Goal: Task Accomplishment & Management: Use online tool/utility

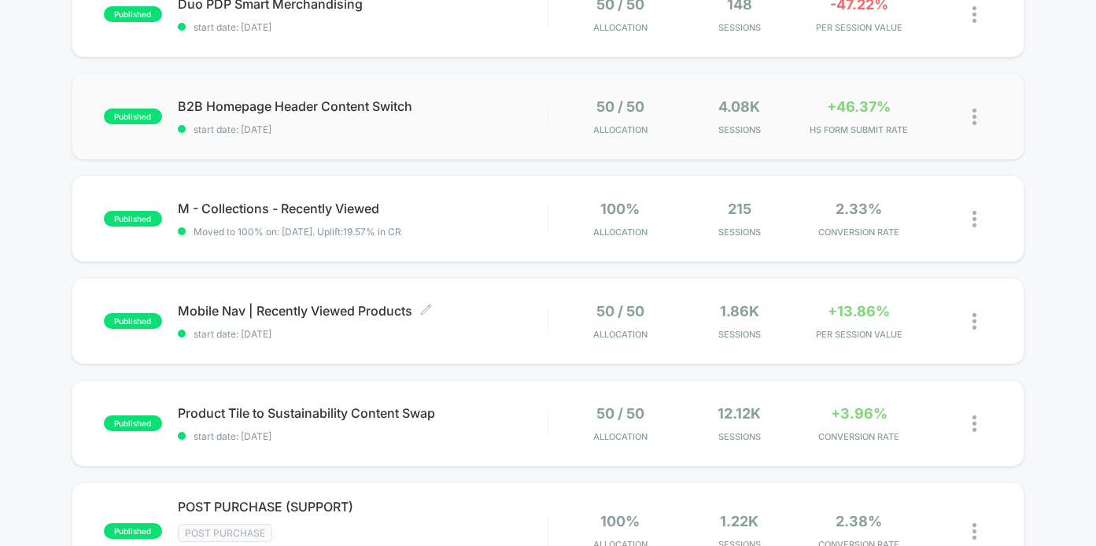
scroll to position [202, 0]
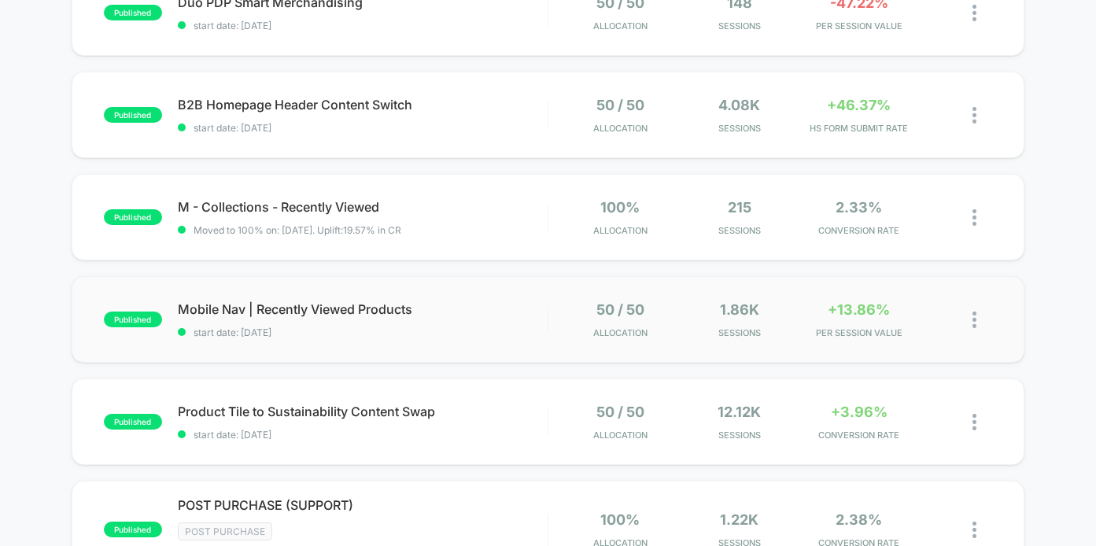
click at [346, 342] on div "published Mobile Nav | Recently Viewed Products start date: 10/1/2025 50 / 50 A…" at bounding box center [549, 319] width 954 height 87
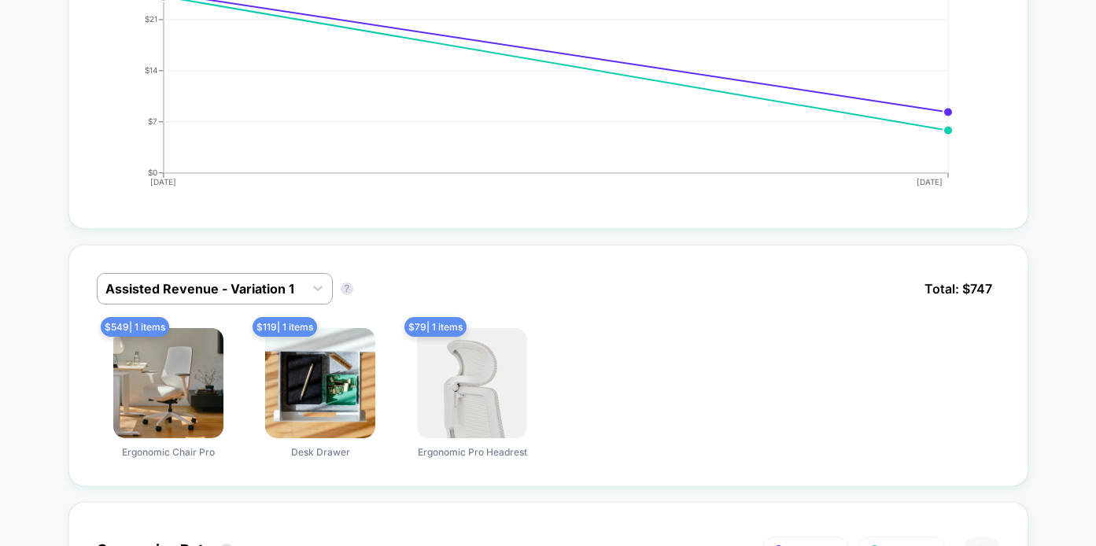
scroll to position [801, 0]
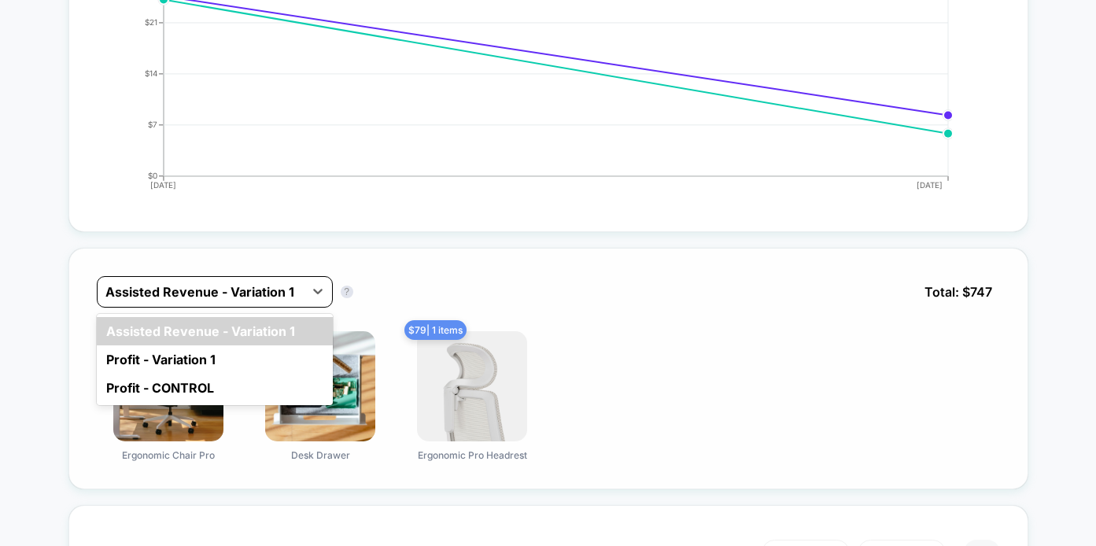
click at [279, 290] on div at bounding box center [200, 291] width 190 height 19
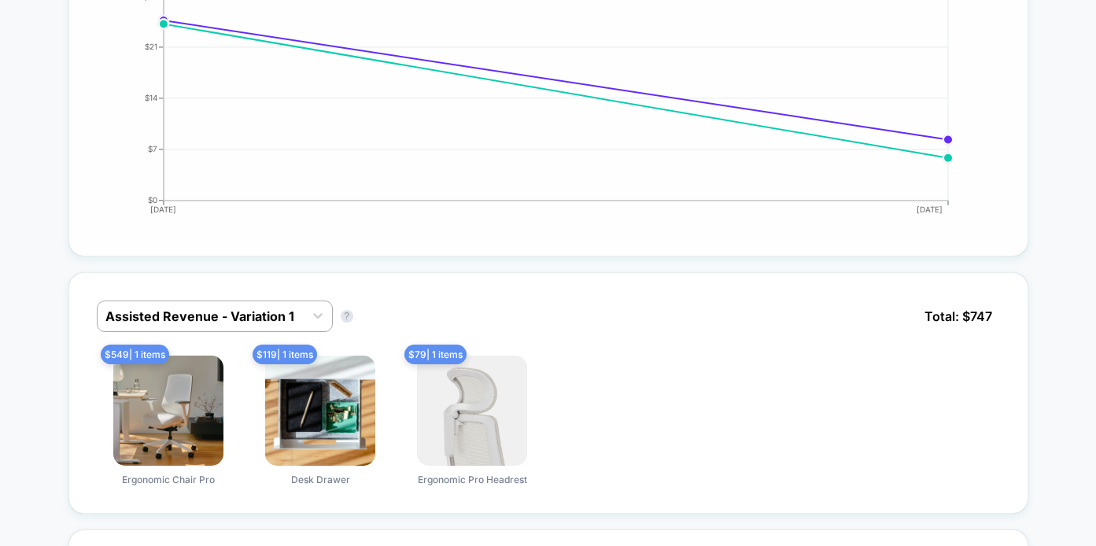
scroll to position [0, 0]
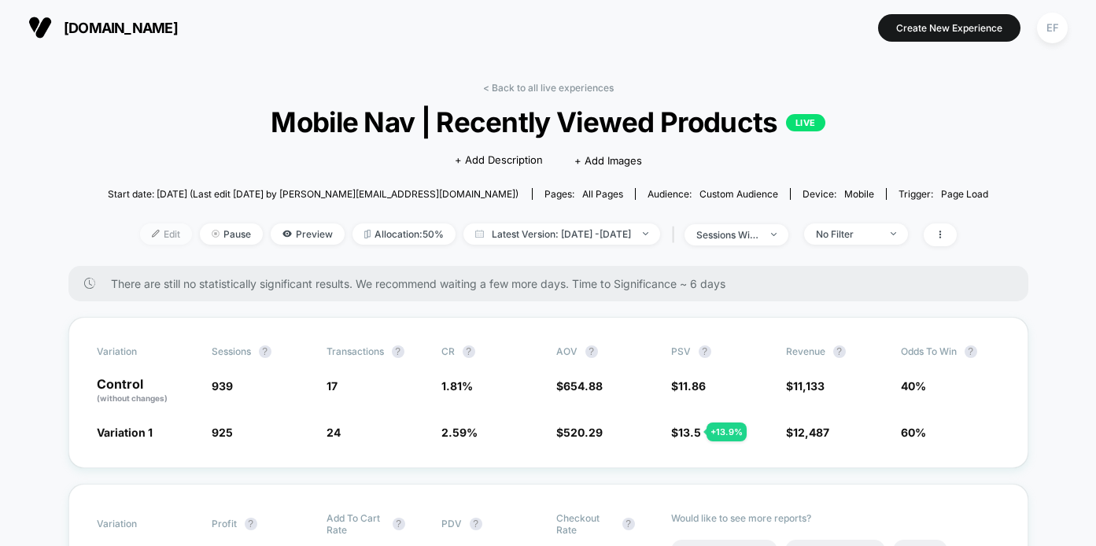
click at [142, 231] on span "Edit" at bounding box center [166, 233] width 52 height 21
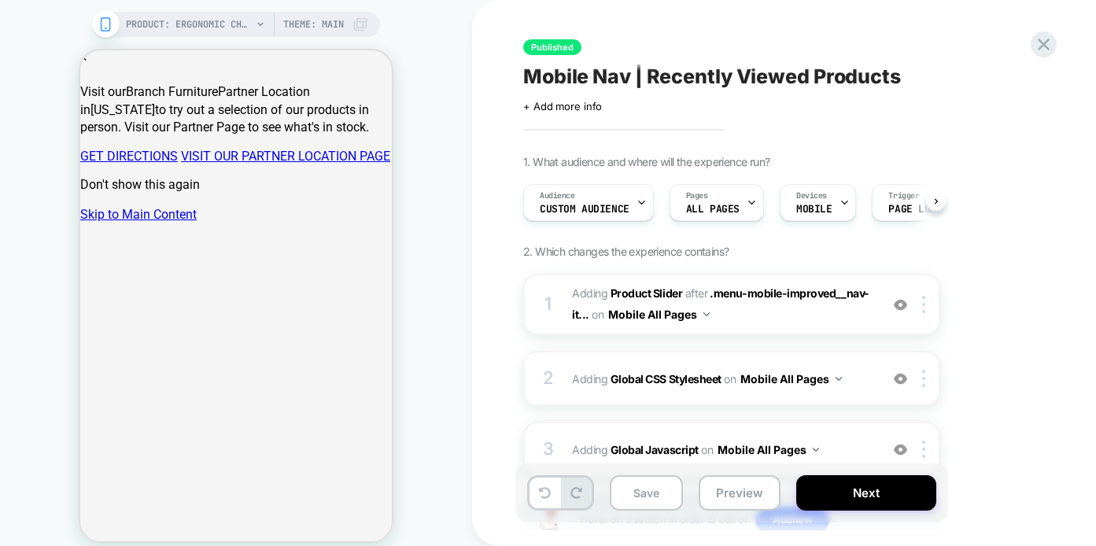
scroll to position [0, 1]
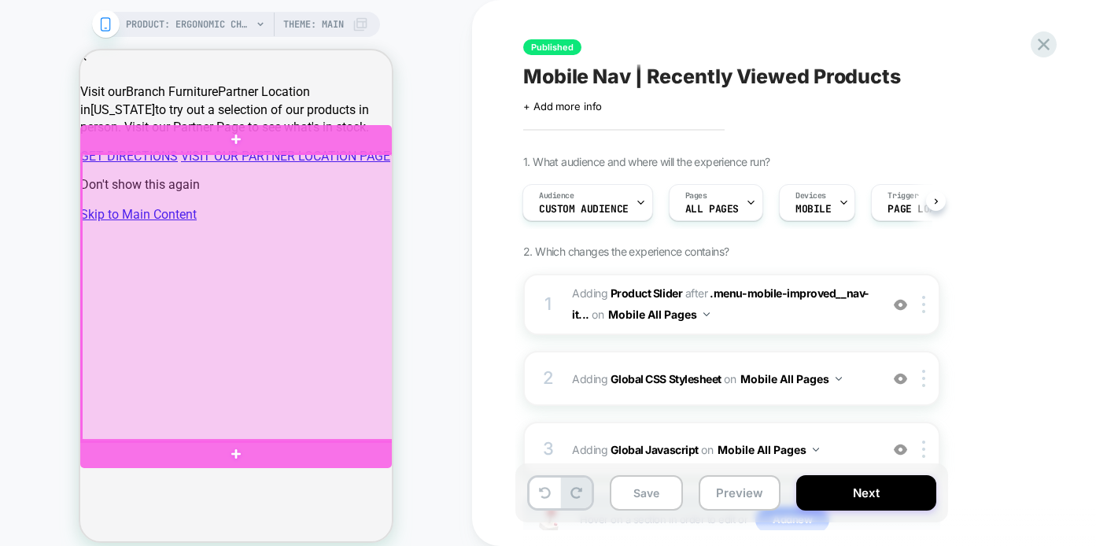
click at [330, 188] on div at bounding box center [238, 297] width 312 height 287
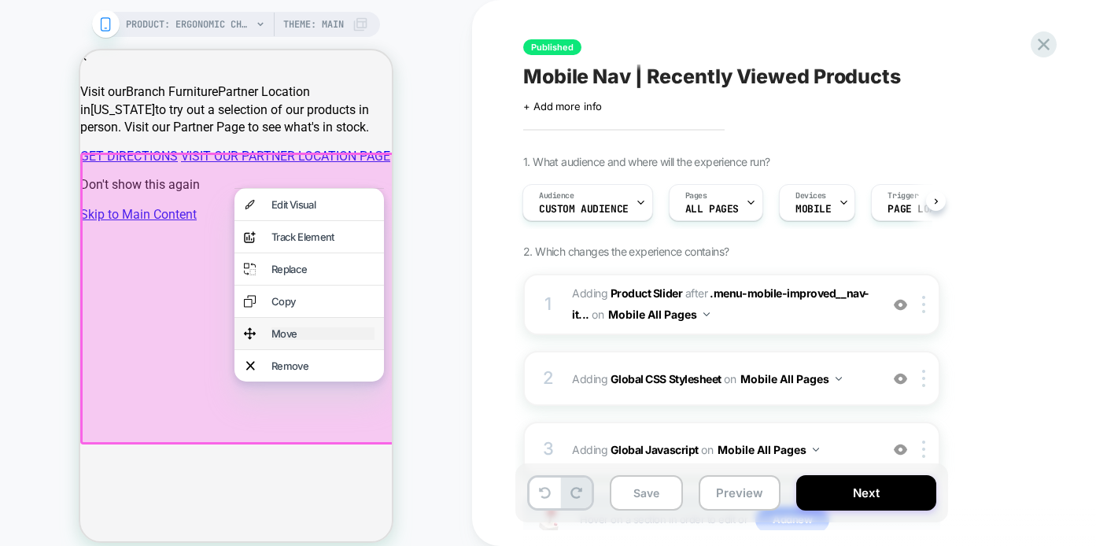
click at [297, 340] on div "Move" at bounding box center [322, 333] width 103 height 13
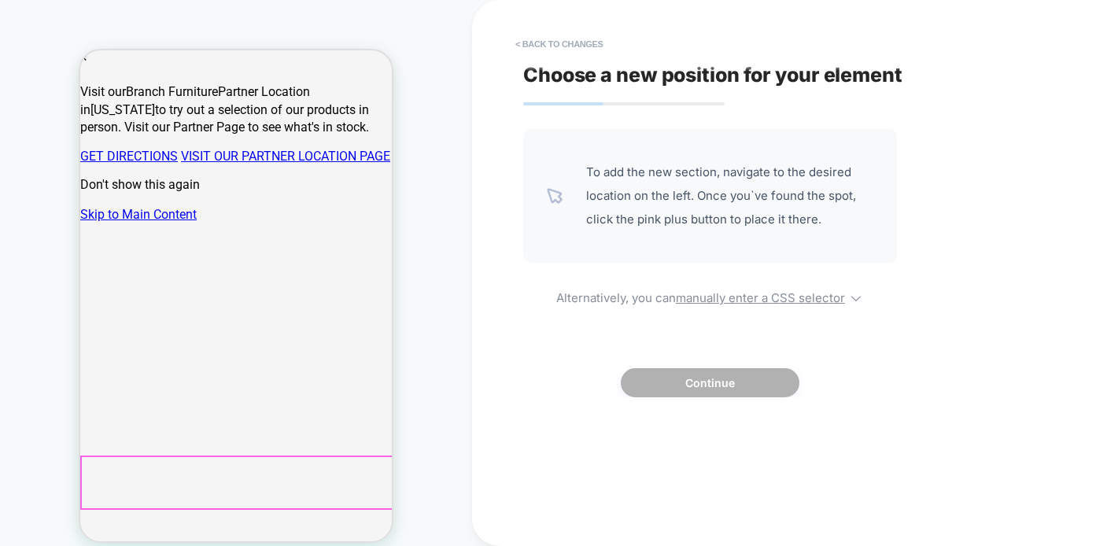
scroll to position [463, 0]
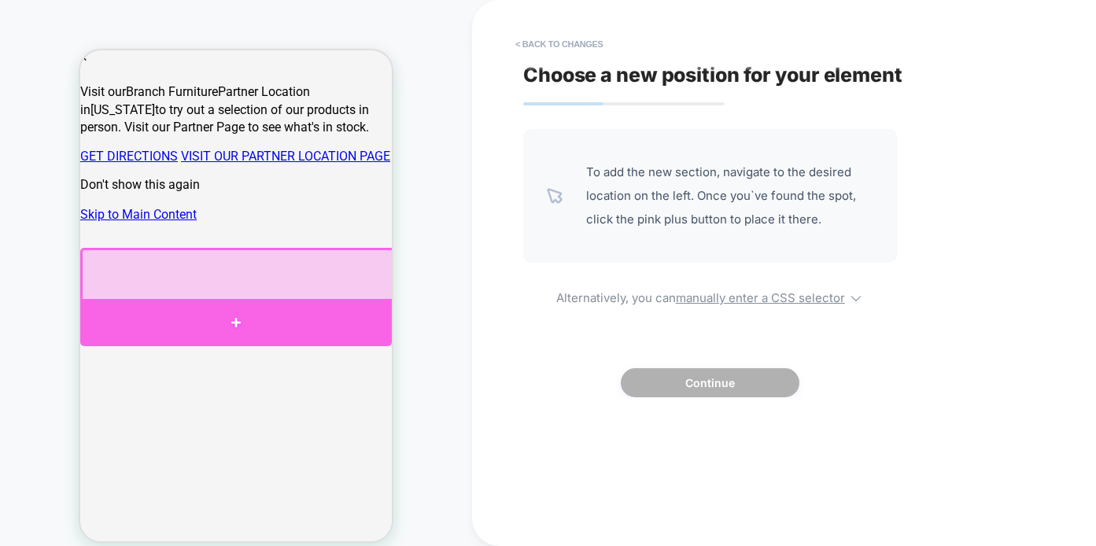
click at [230, 316] on div at bounding box center [236, 322] width 312 height 47
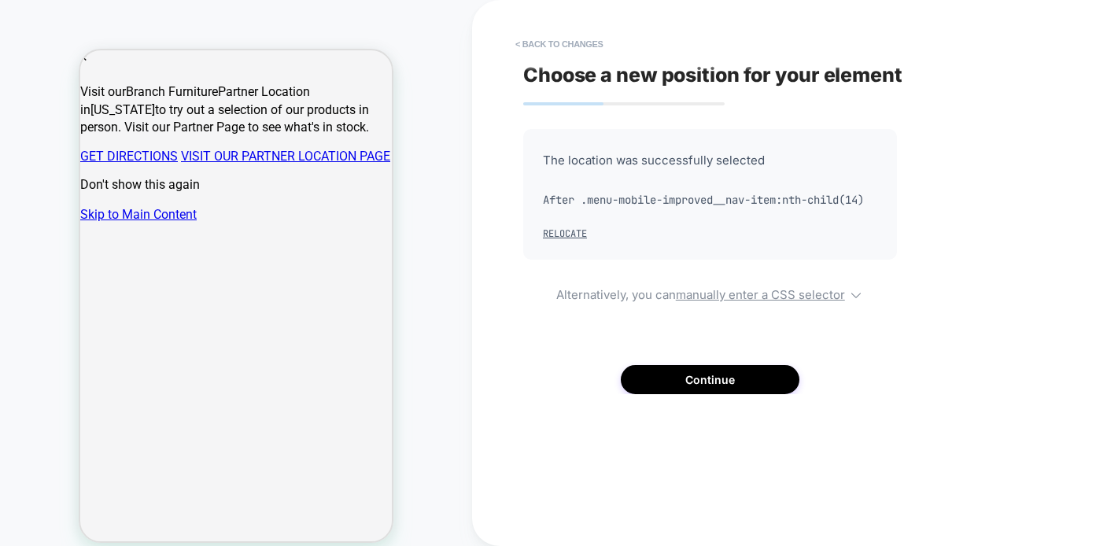
scroll to position [143, 0]
click at [711, 394] on button "Continue" at bounding box center [710, 379] width 179 height 29
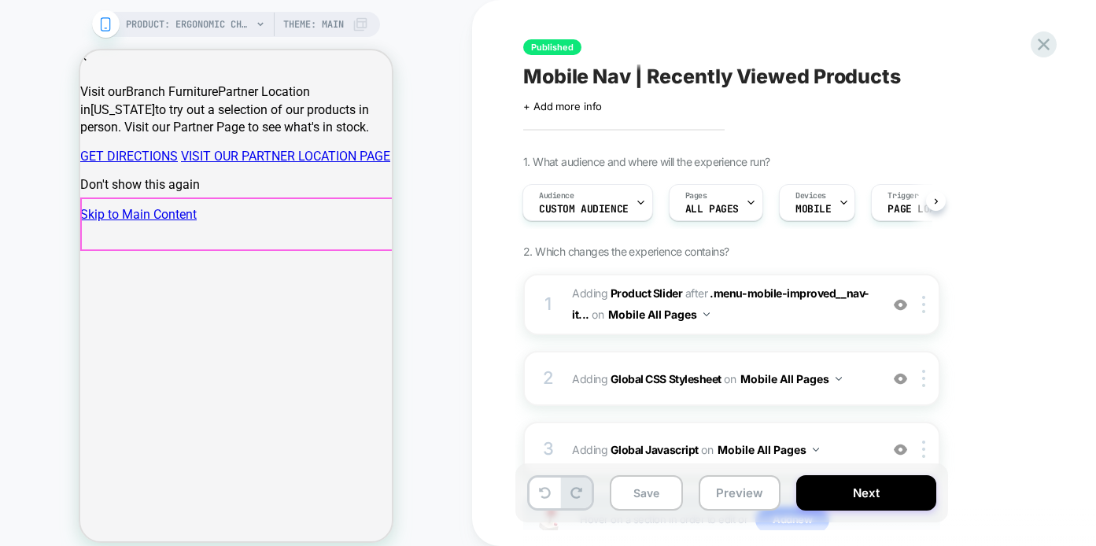
scroll to position [0, 0]
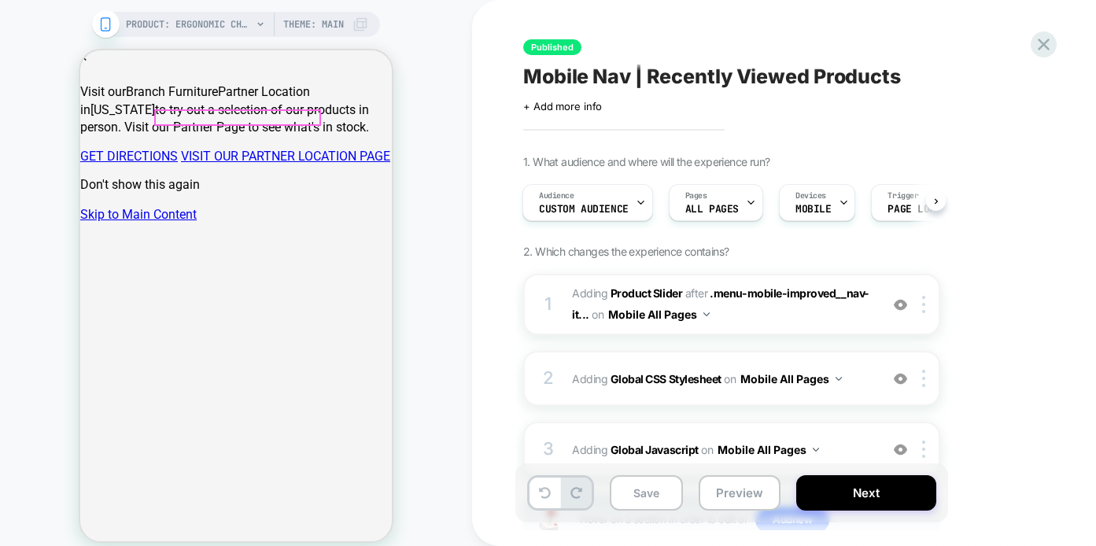
click at [651, 485] on button "Save" at bounding box center [646, 492] width 73 height 35
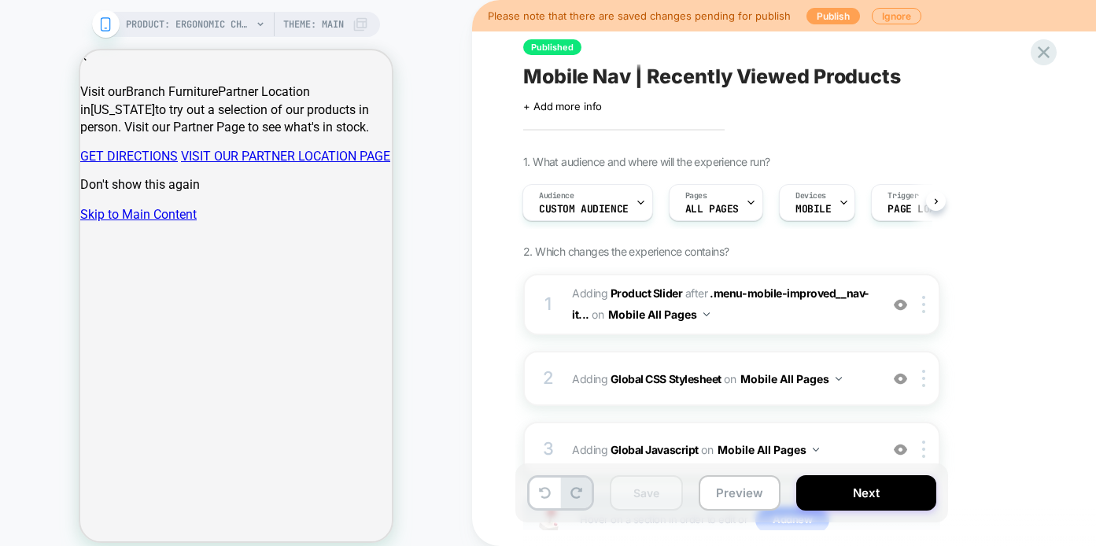
click at [824, 16] on button "Publish" at bounding box center [834, 16] width 54 height 17
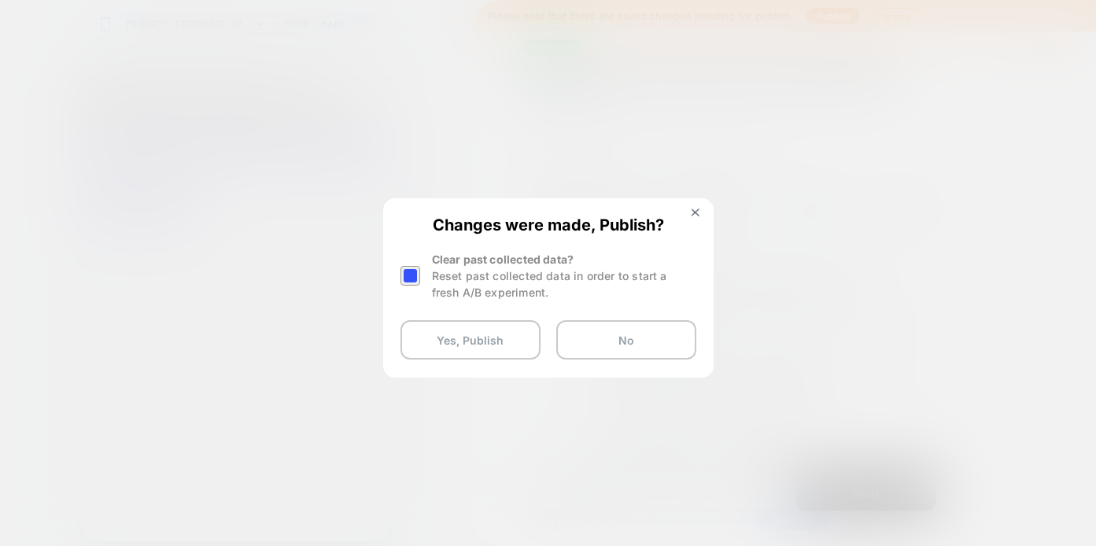
click at [412, 278] on div at bounding box center [411, 276] width 20 height 20
click at [428, 353] on button "Yes, Publish" at bounding box center [471, 339] width 140 height 39
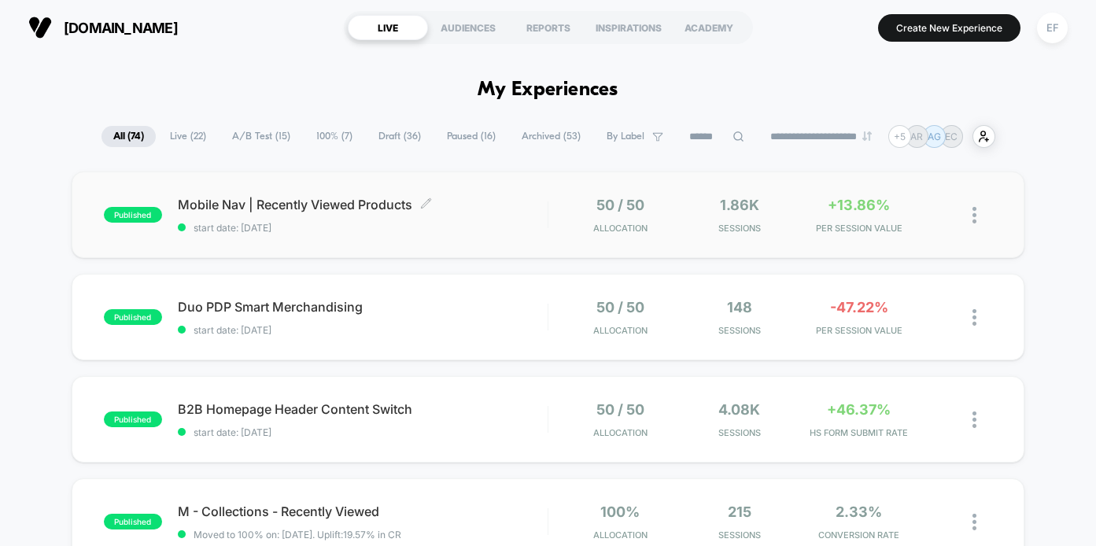
click at [442, 215] on div "Mobile Nav | Recently Viewed Products Click to edit experience details Click to…" at bounding box center [363, 215] width 370 height 37
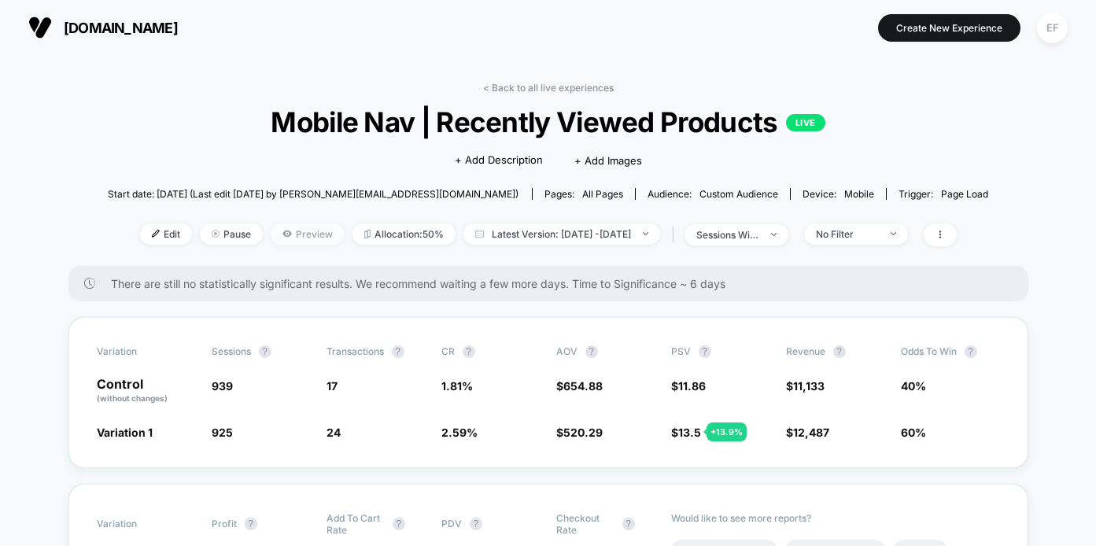
click at [278, 231] on span "Preview" at bounding box center [308, 233] width 74 height 21
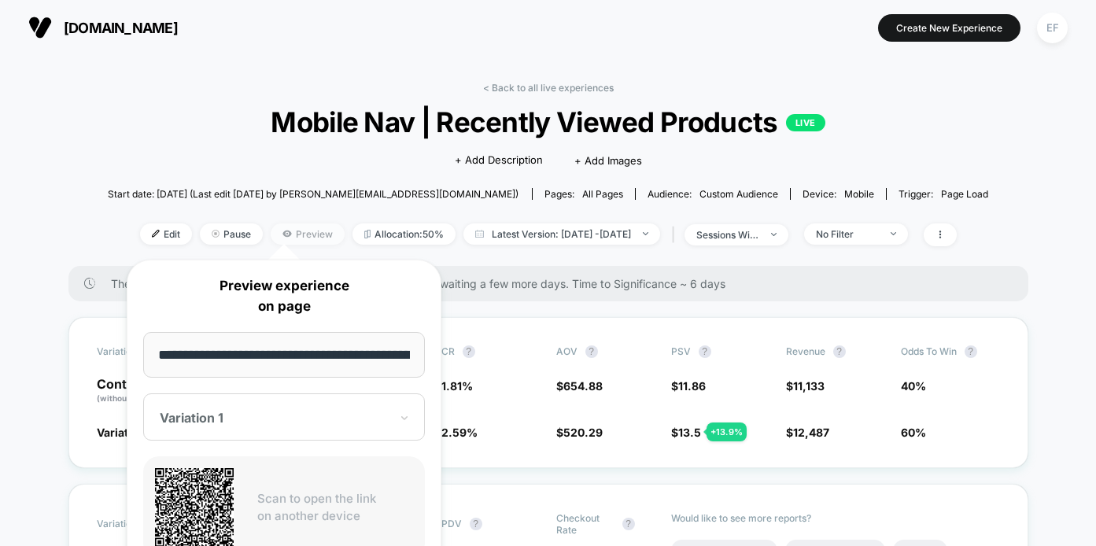
scroll to position [0, 113]
click at [146, 234] on span "Edit" at bounding box center [166, 233] width 52 height 21
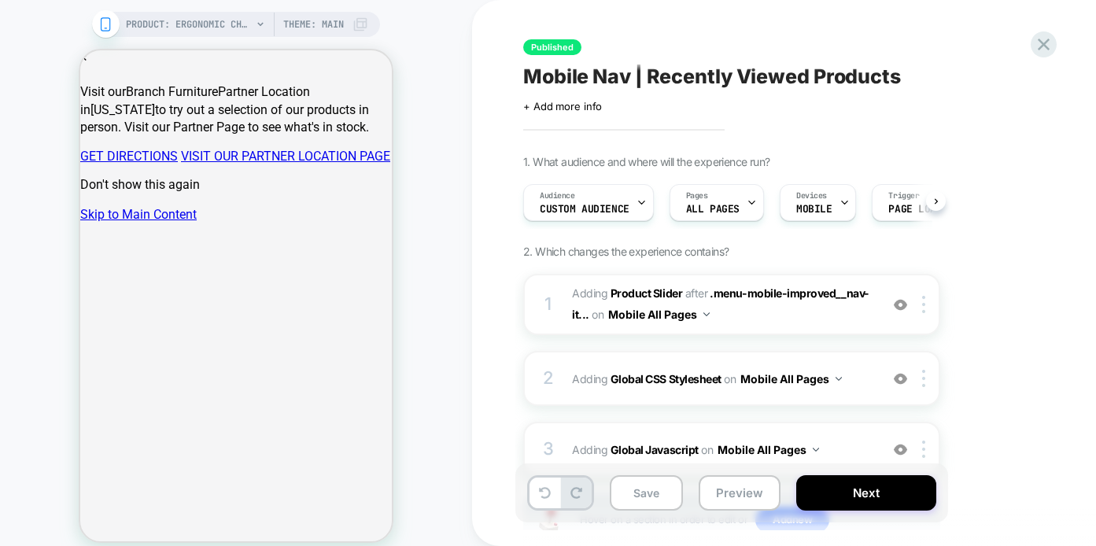
scroll to position [0, 1]
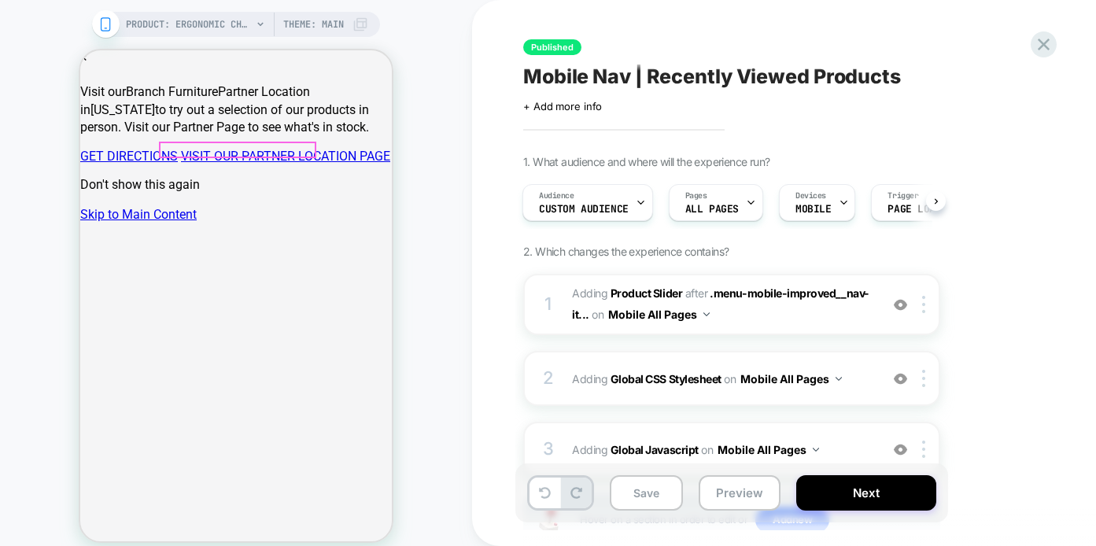
click at [723, 486] on button "Preview" at bounding box center [740, 492] width 82 height 35
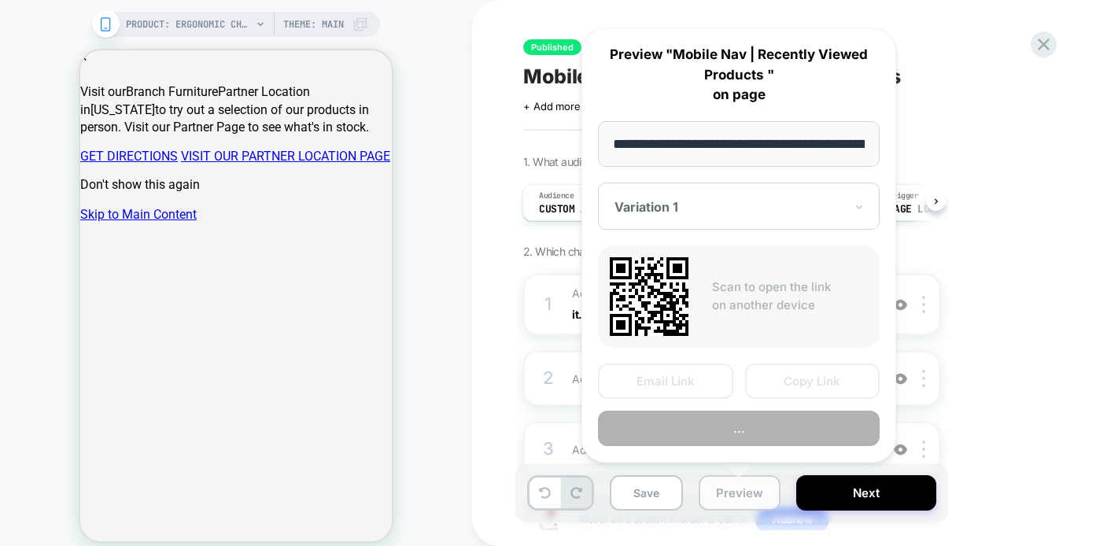
scroll to position [0, 245]
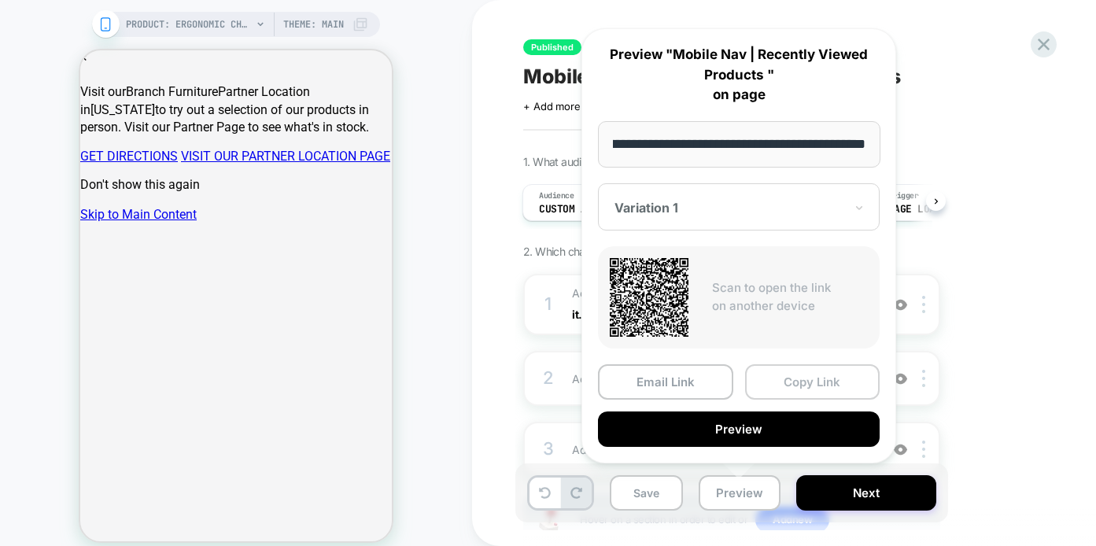
click at [772, 378] on button "Copy Link" at bounding box center [812, 381] width 135 height 35
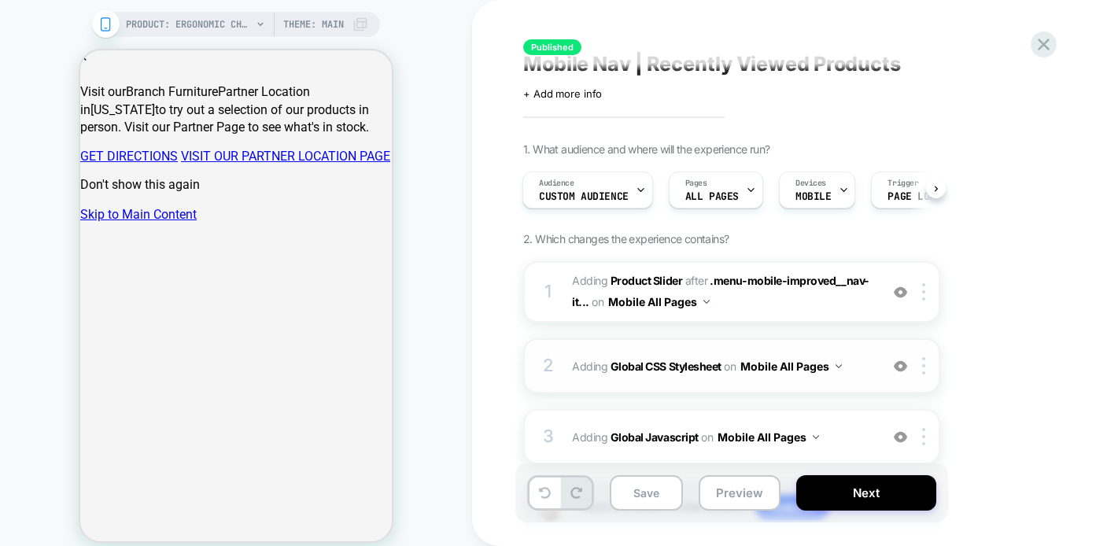
scroll to position [0, 0]
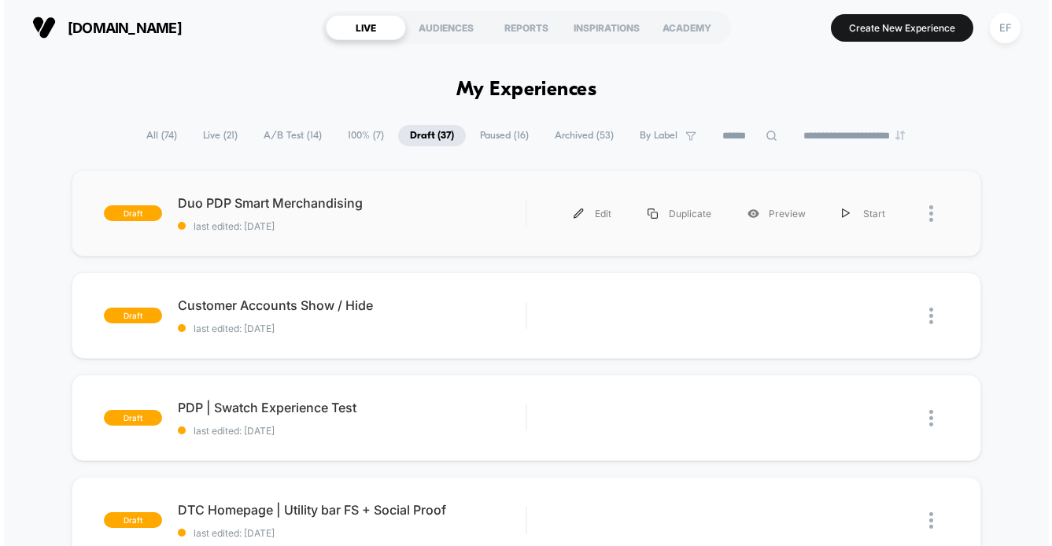
scroll to position [15, 0]
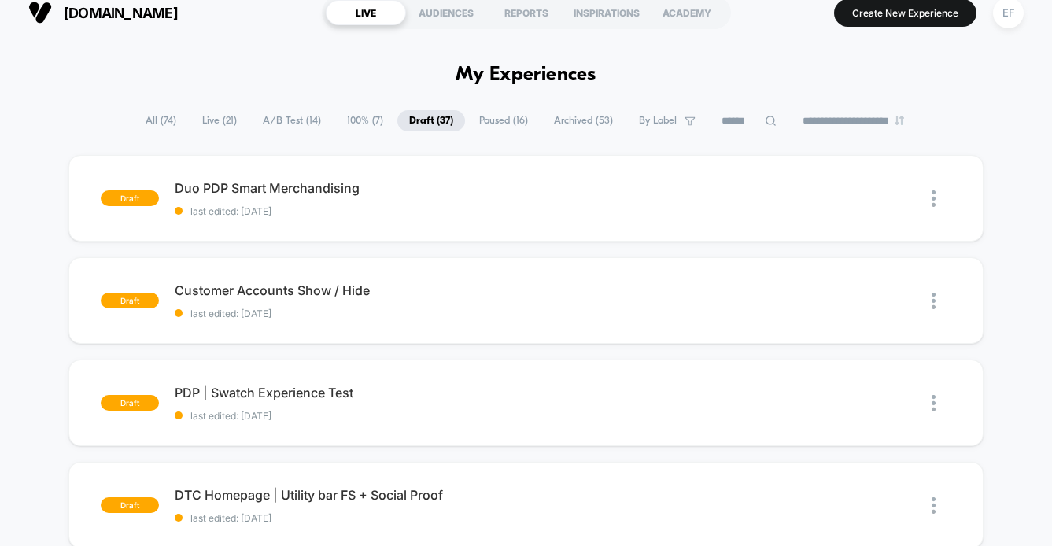
click at [274, 124] on span "A/B Test ( 14 )" at bounding box center [292, 120] width 82 height 21
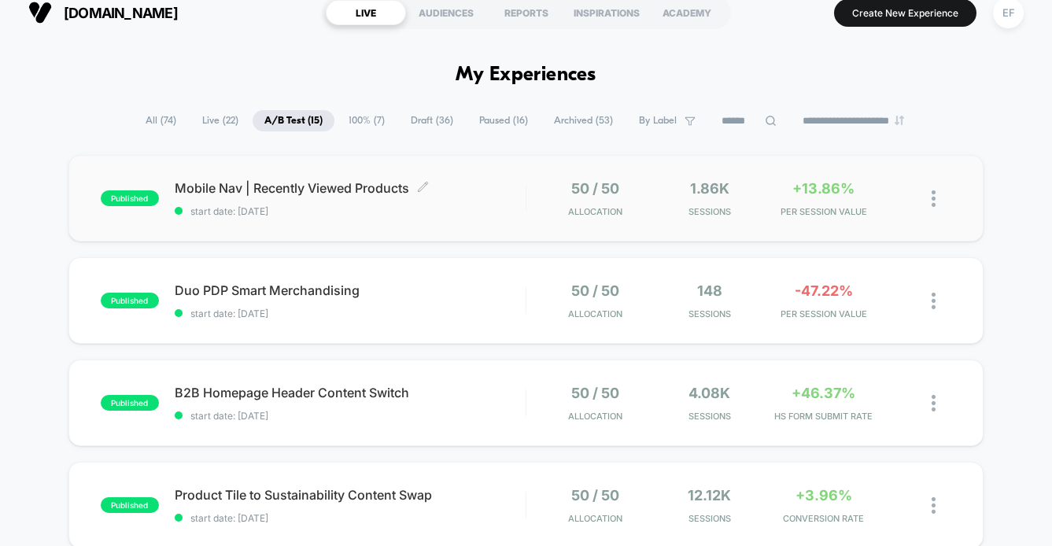
click at [393, 214] on span "start date: [DATE]" at bounding box center [350, 211] width 351 height 12
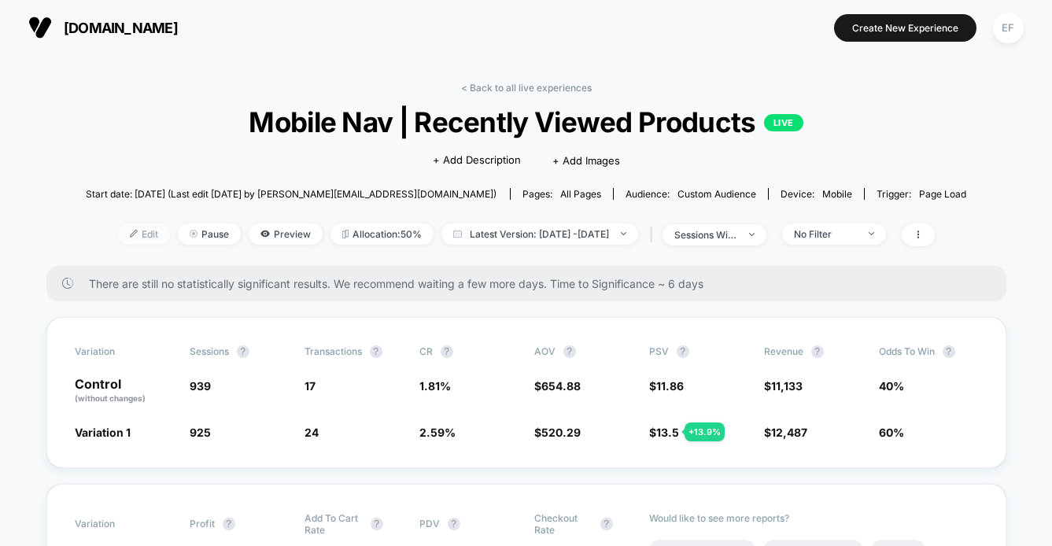
click at [119, 233] on span "Edit" at bounding box center [144, 233] width 52 height 21
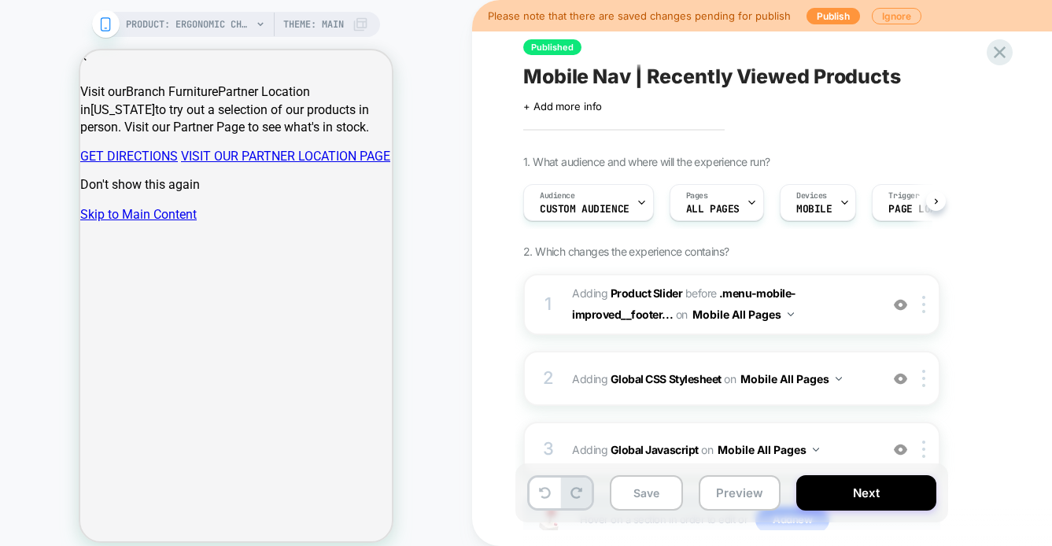
scroll to position [0, 1]
click at [821, 20] on button "Publish" at bounding box center [834, 16] width 54 height 17
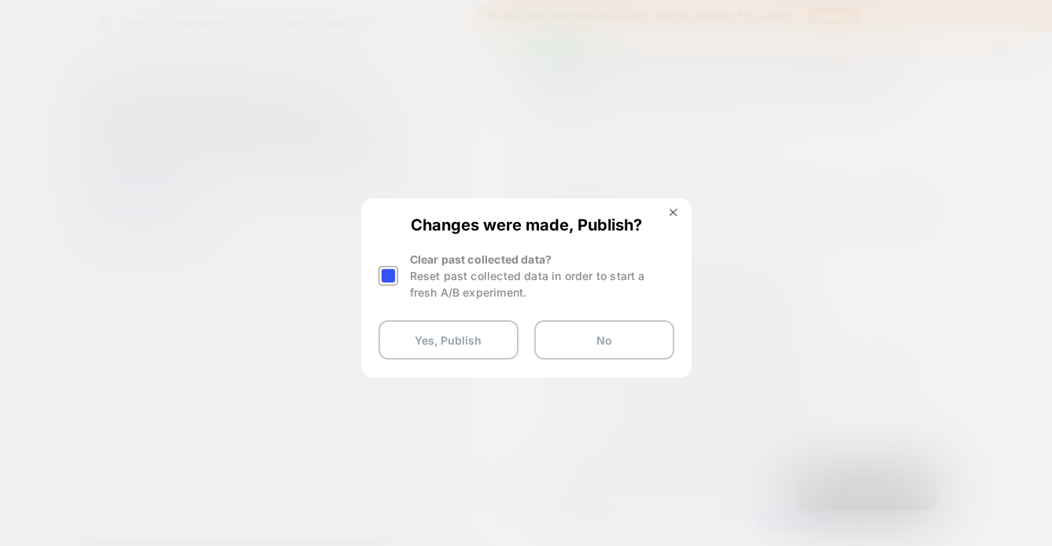
click at [385, 275] on div at bounding box center [388, 276] width 20 height 20
click at [404, 347] on button "Yes, Publish" at bounding box center [448, 339] width 140 height 39
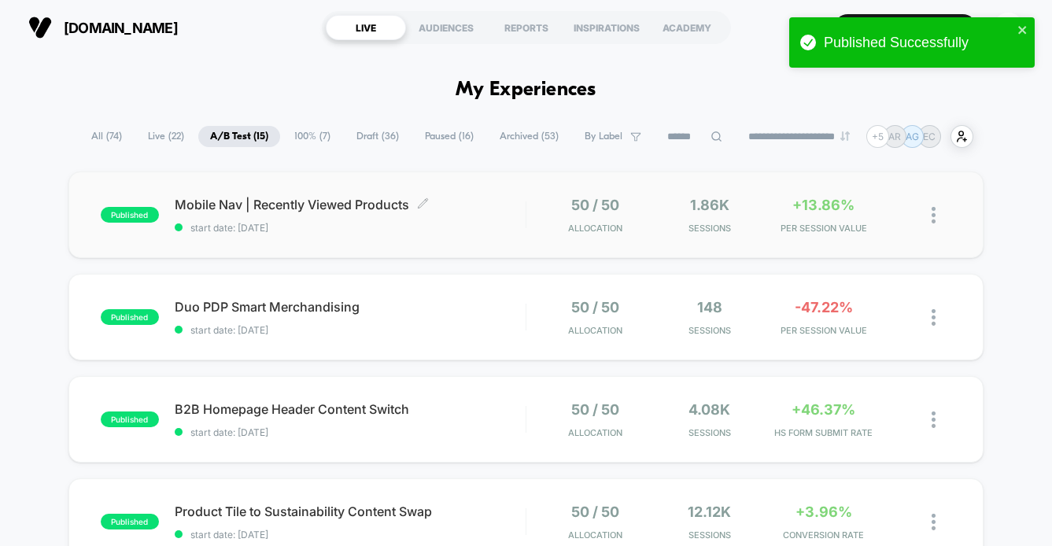
click at [370, 230] on span "start date: [DATE]" at bounding box center [350, 228] width 351 height 12
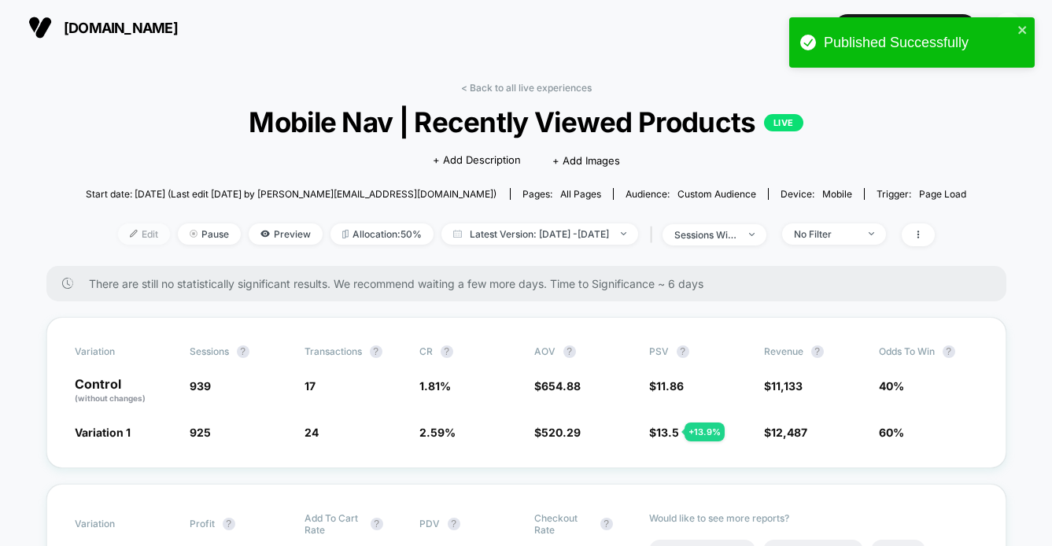
click at [118, 233] on span "Edit" at bounding box center [144, 233] width 52 height 21
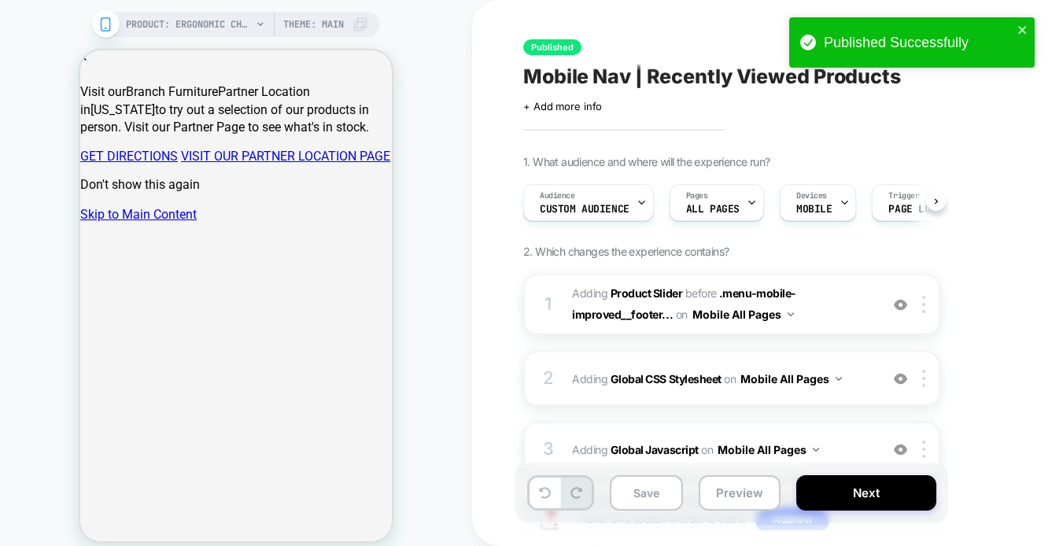
scroll to position [0, 1]
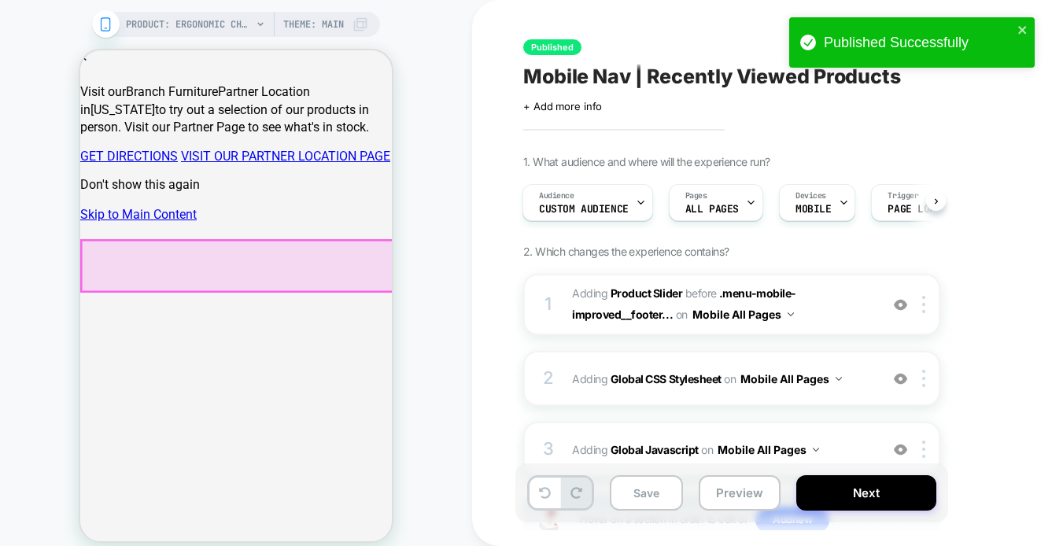
scroll to position [463, 0]
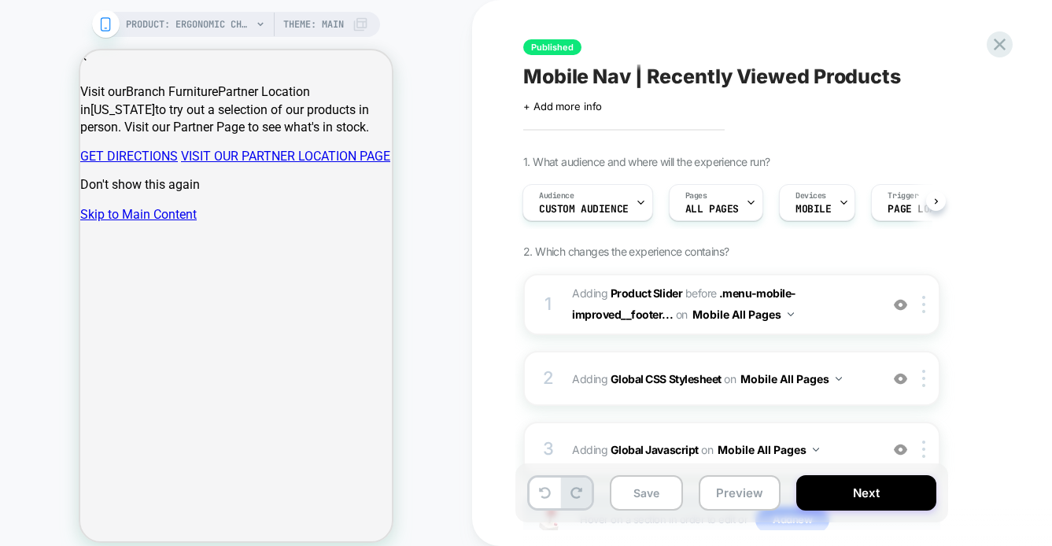
click at [1006, 44] on icon at bounding box center [999, 44] width 21 height 21
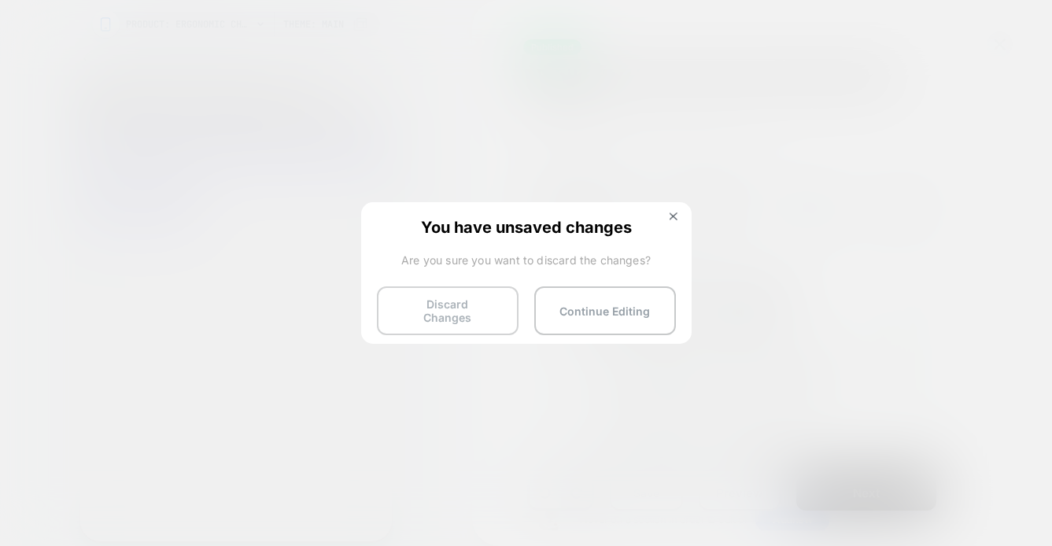
click at [451, 308] on button "Discard Changes" at bounding box center [448, 310] width 142 height 49
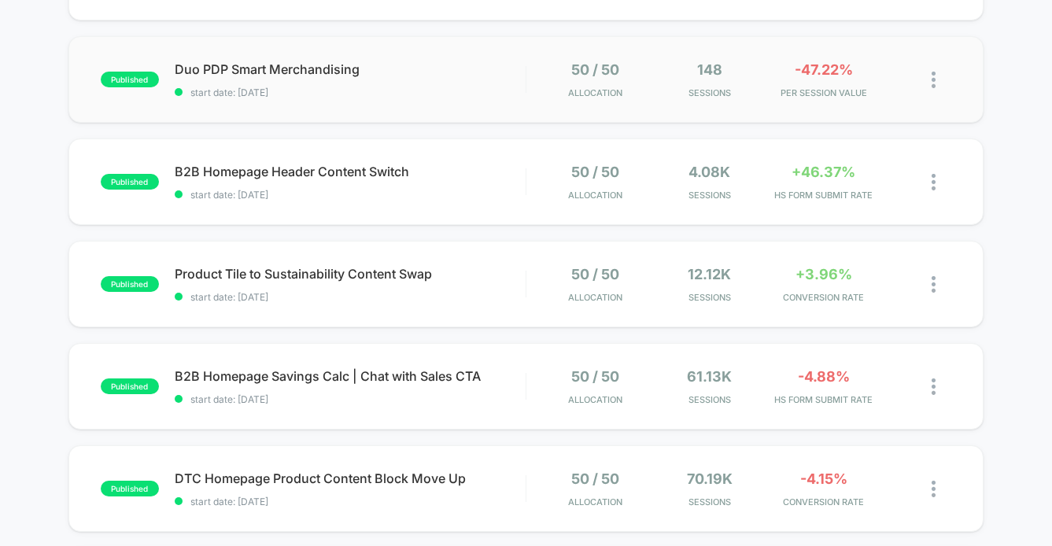
scroll to position [317, 0]
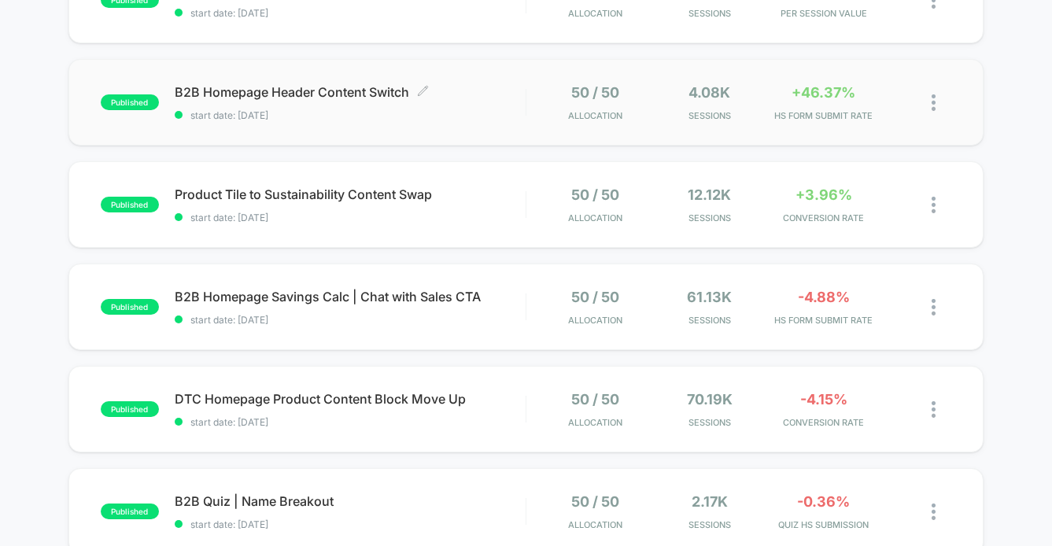
click at [475, 99] on span "B2B Homepage Header Content Switch Click to edit experience details" at bounding box center [350, 92] width 351 height 16
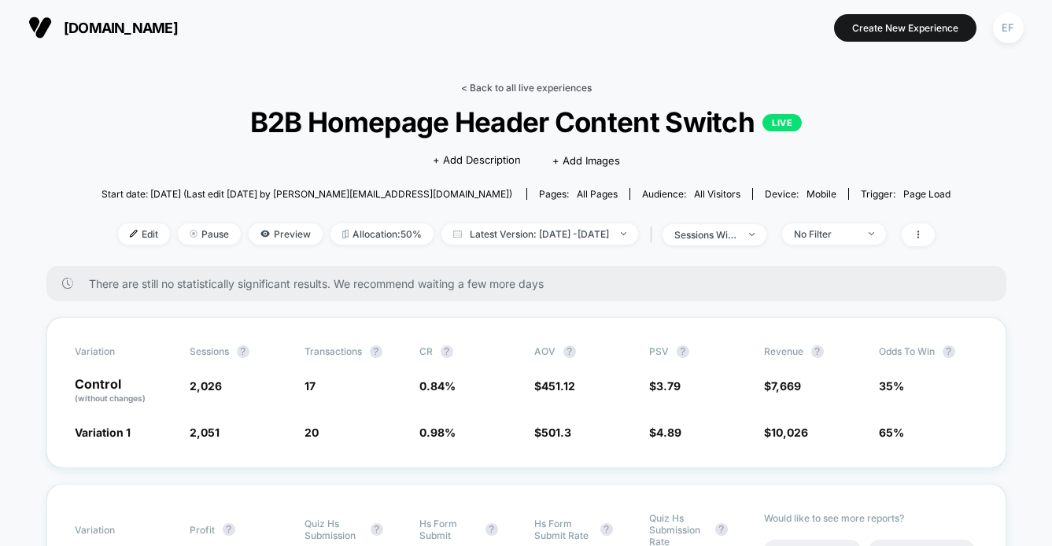
click at [540, 87] on link "< Back to all live experiences" at bounding box center [526, 88] width 131 height 12
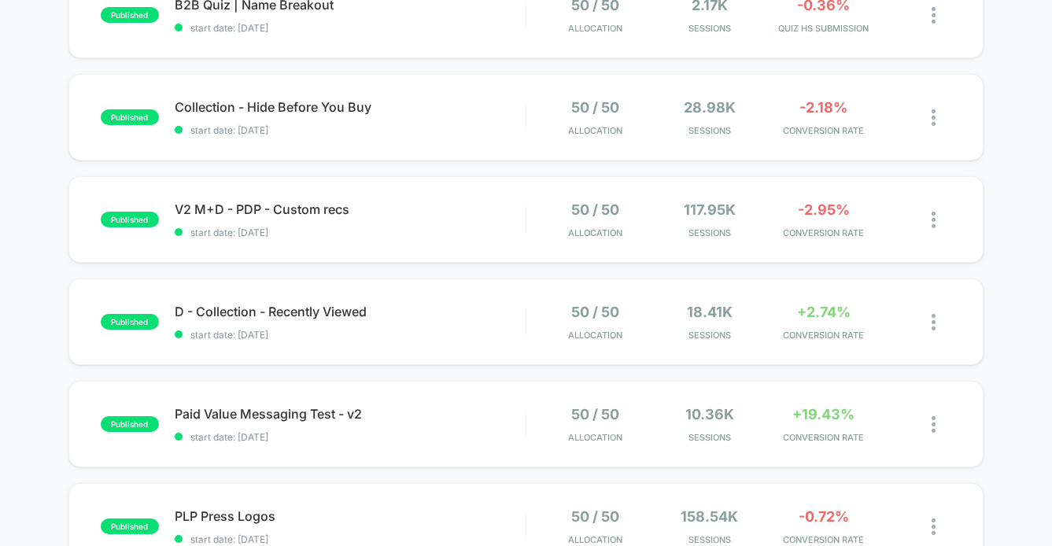
scroll to position [1052, 0]
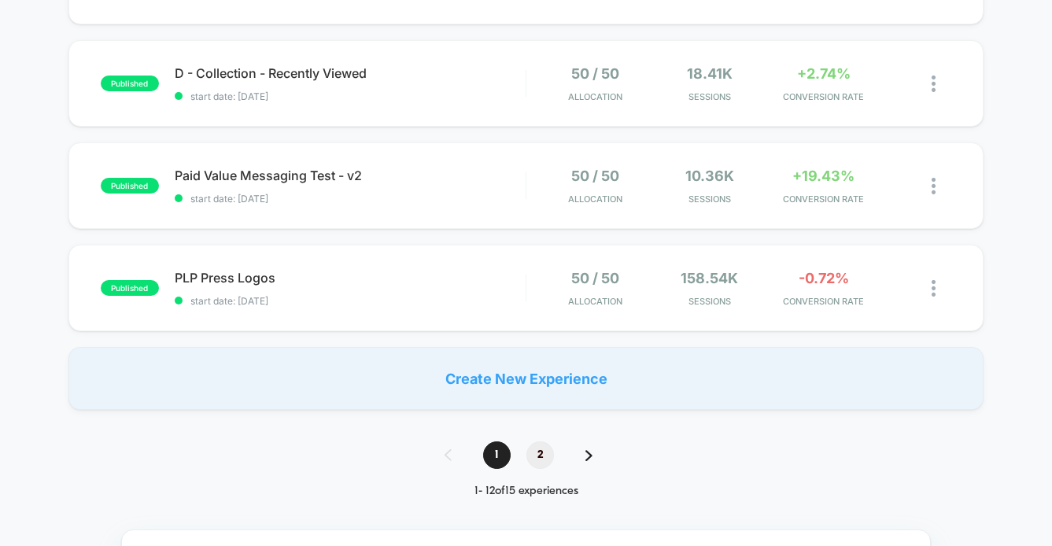
click at [544, 455] on span "2" at bounding box center [540, 455] width 28 height 28
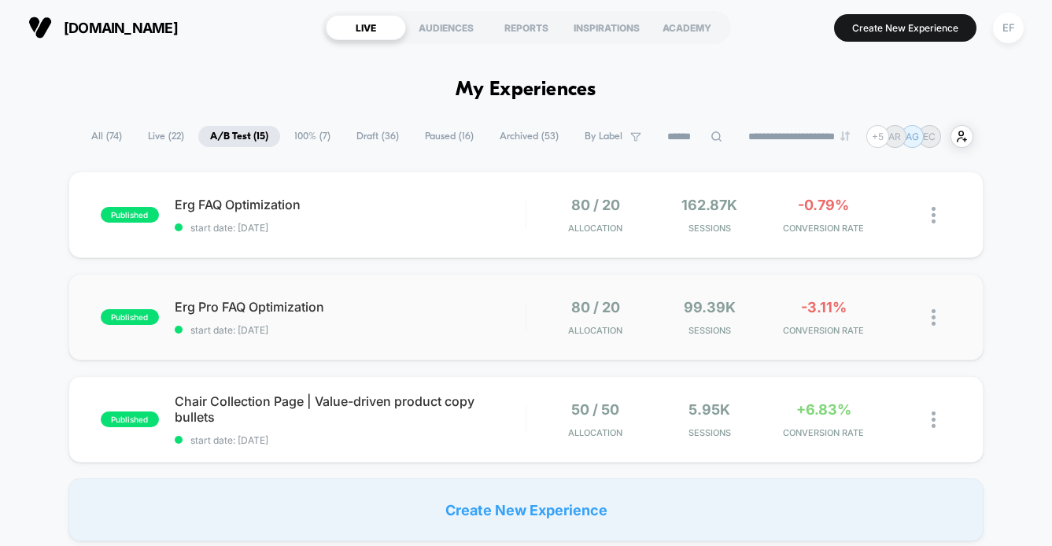
scroll to position [302, 0]
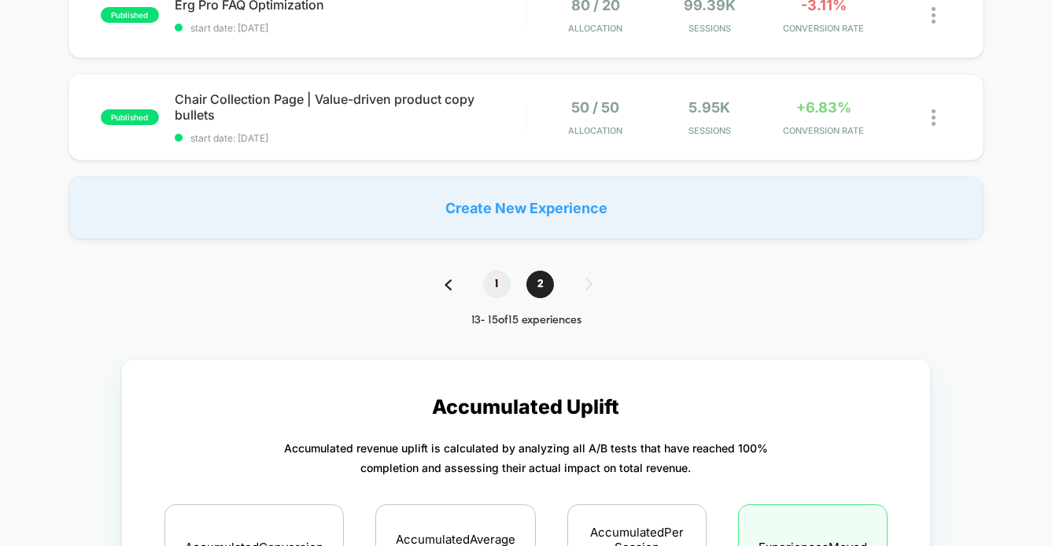
click at [489, 277] on span "1" at bounding box center [497, 285] width 28 height 28
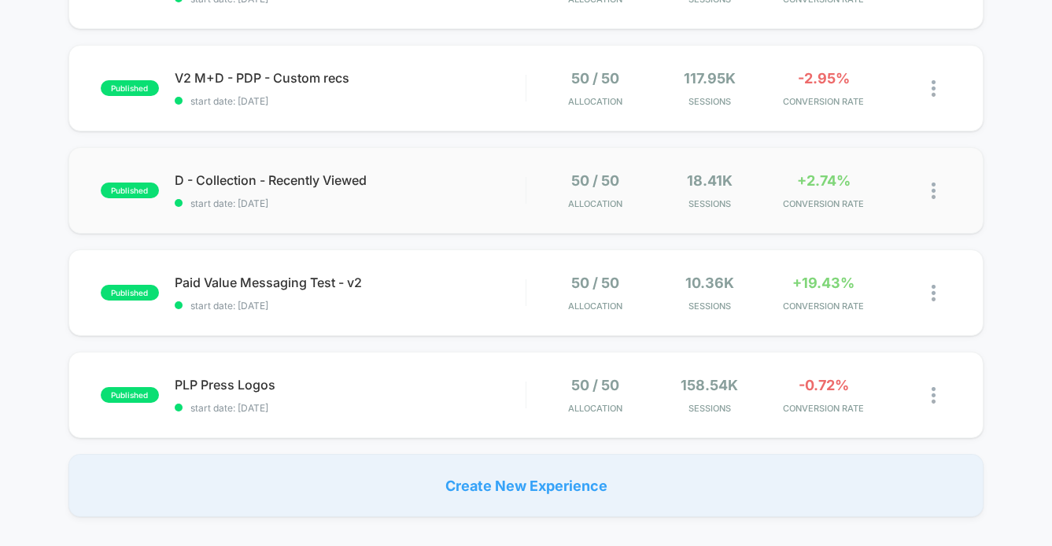
scroll to position [943, 0]
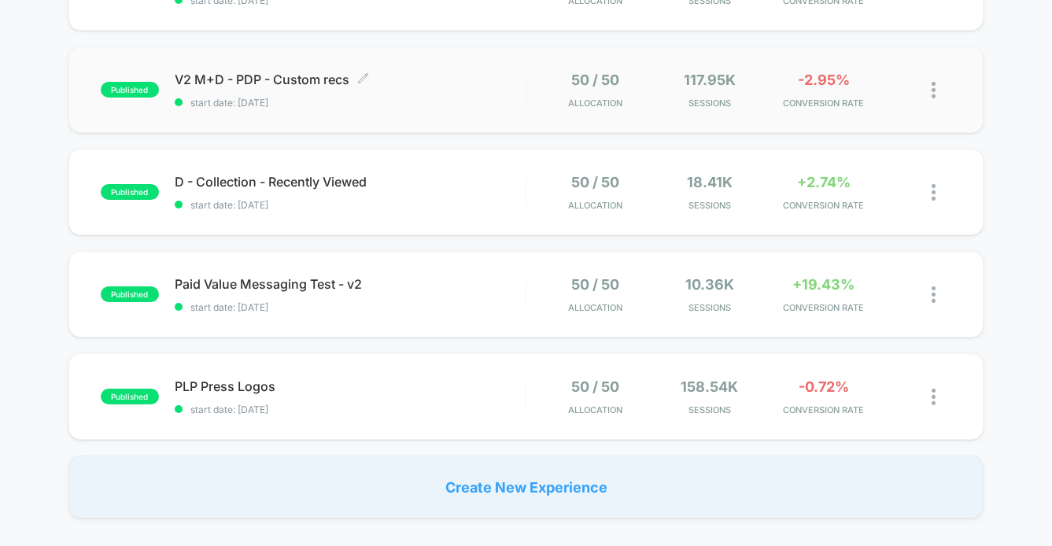
click at [501, 82] on span "V2 M+D - PDP - Custom recs Click to edit experience details" at bounding box center [350, 80] width 351 height 16
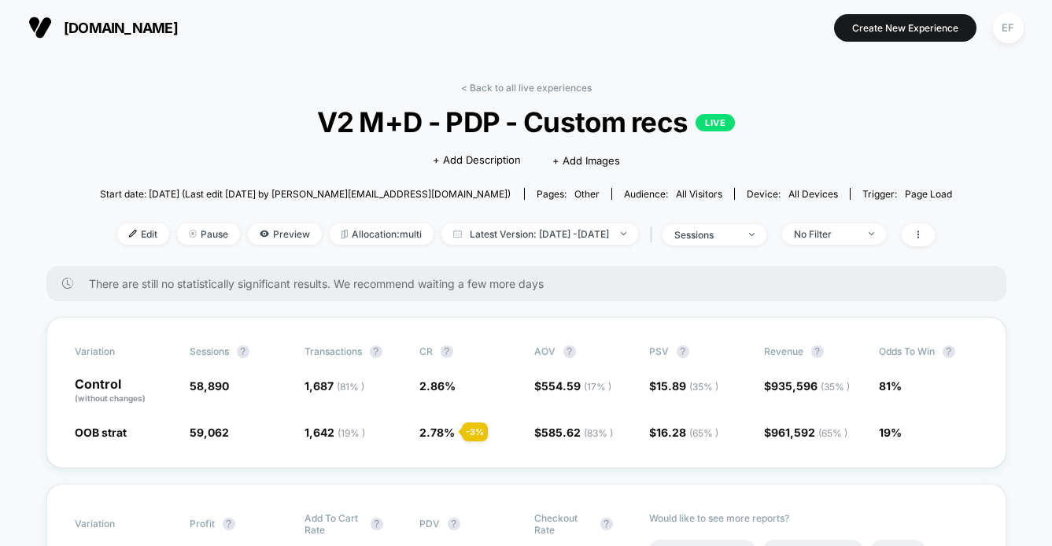
click at [516, 85] on link "< Back to all live experiences" at bounding box center [526, 88] width 131 height 12
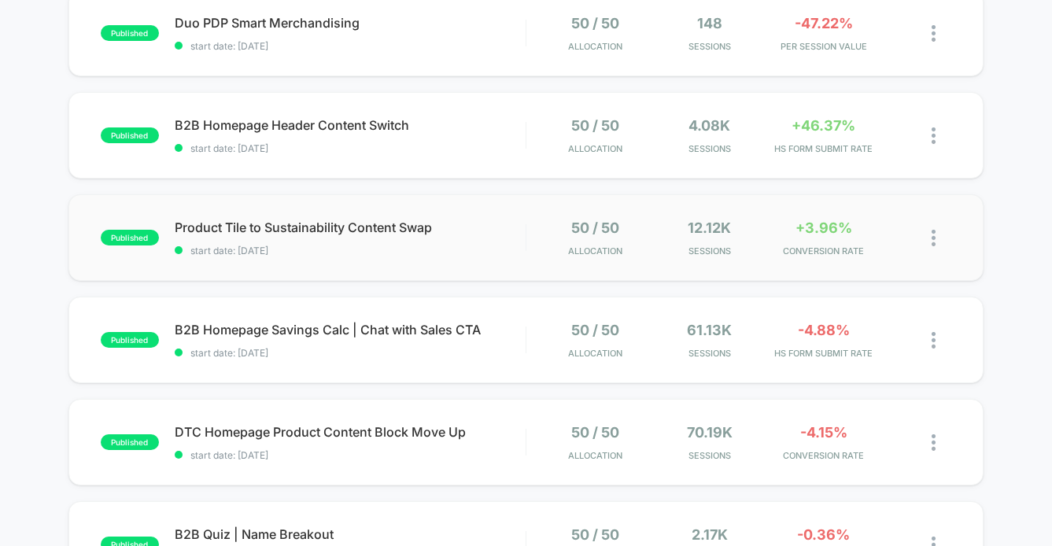
scroll to position [283, 0]
click at [498, 246] on span "start date: [DATE]" at bounding box center [350, 252] width 351 height 12
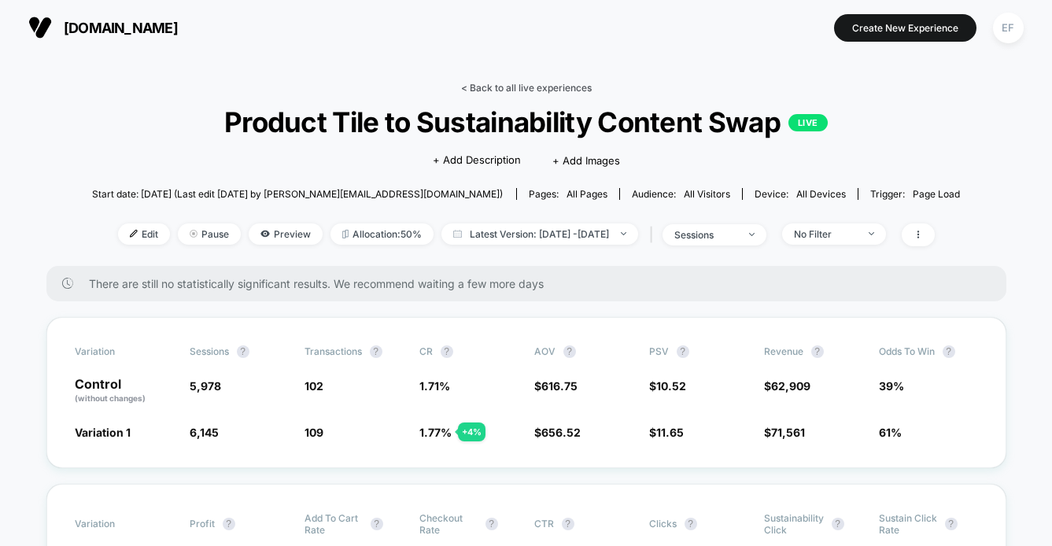
click at [552, 83] on link "< Back to all live experiences" at bounding box center [526, 88] width 131 height 12
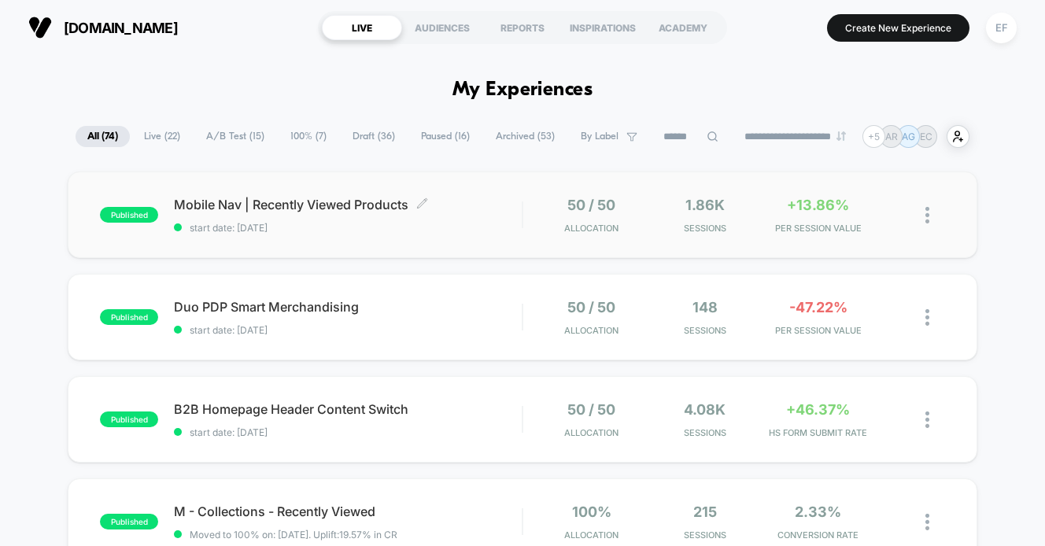
click at [345, 226] on span "start date: [DATE]" at bounding box center [348, 228] width 348 height 12
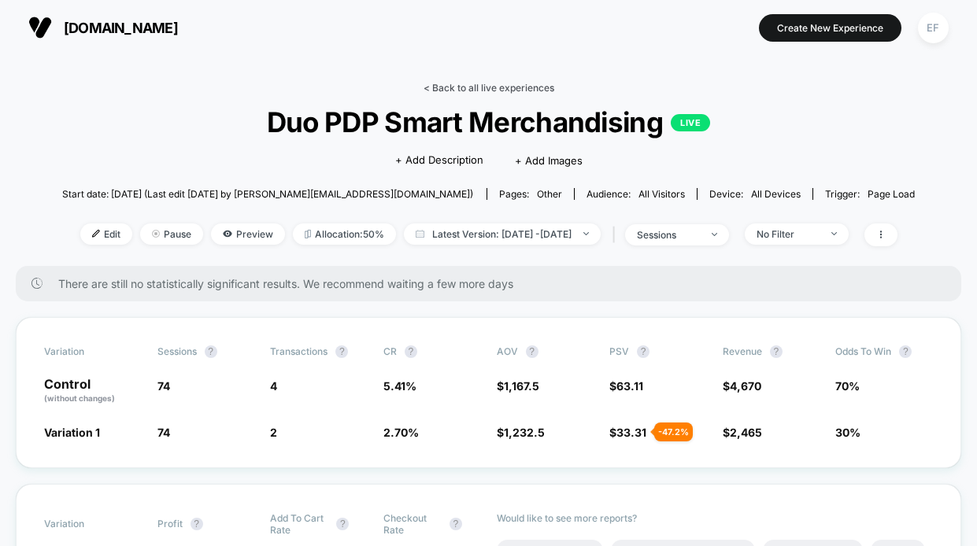
click at [477, 87] on link "< Back to all live experiences" at bounding box center [488, 88] width 131 height 12
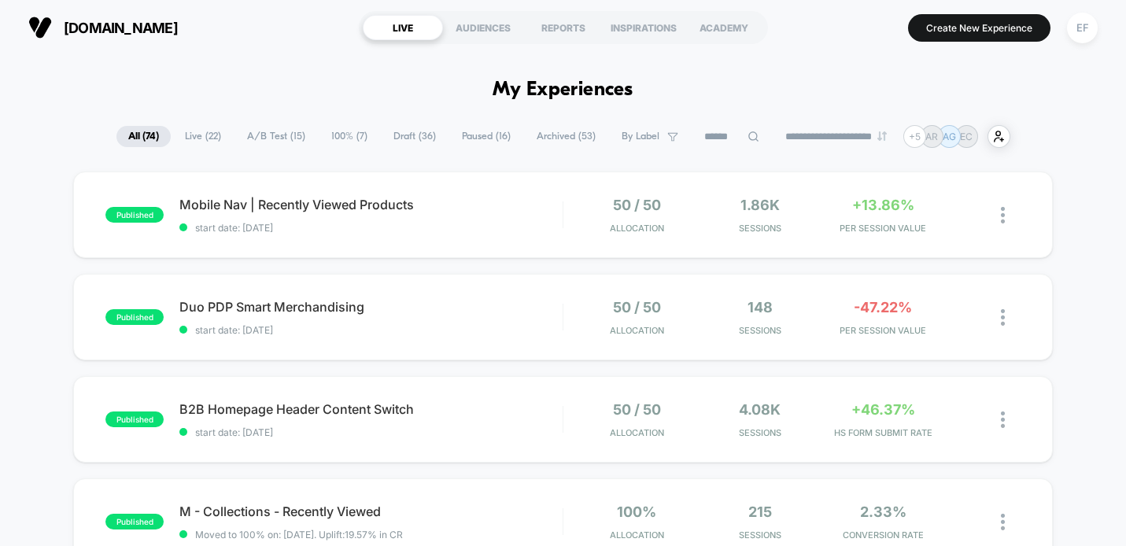
click at [416, 134] on span "Draft ( 36 )" at bounding box center [415, 136] width 66 height 21
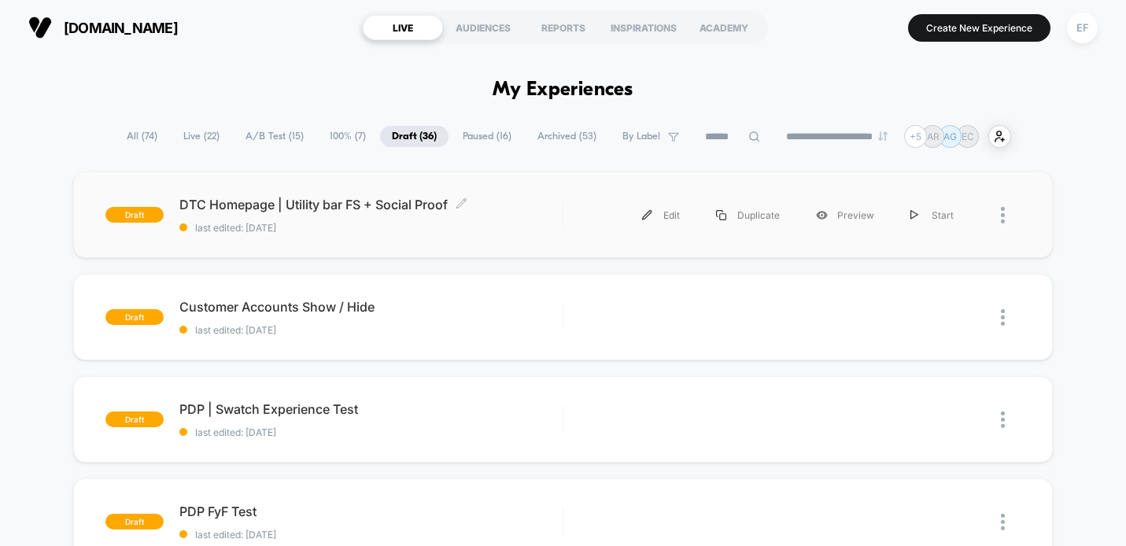
click at [401, 224] on span "last edited: [DATE]" at bounding box center [370, 228] width 383 height 12
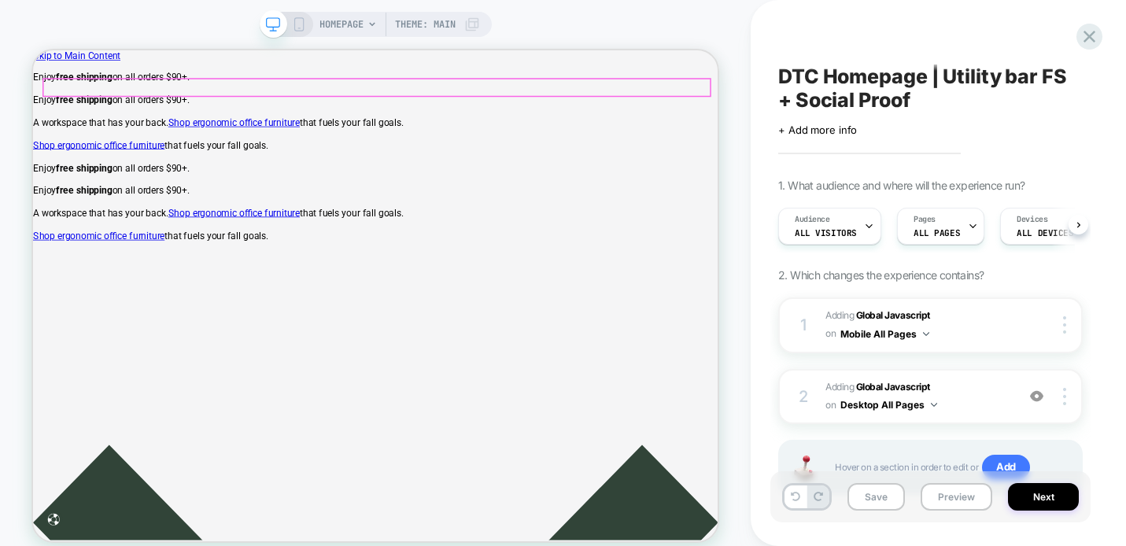
scroll to position [0, 1]
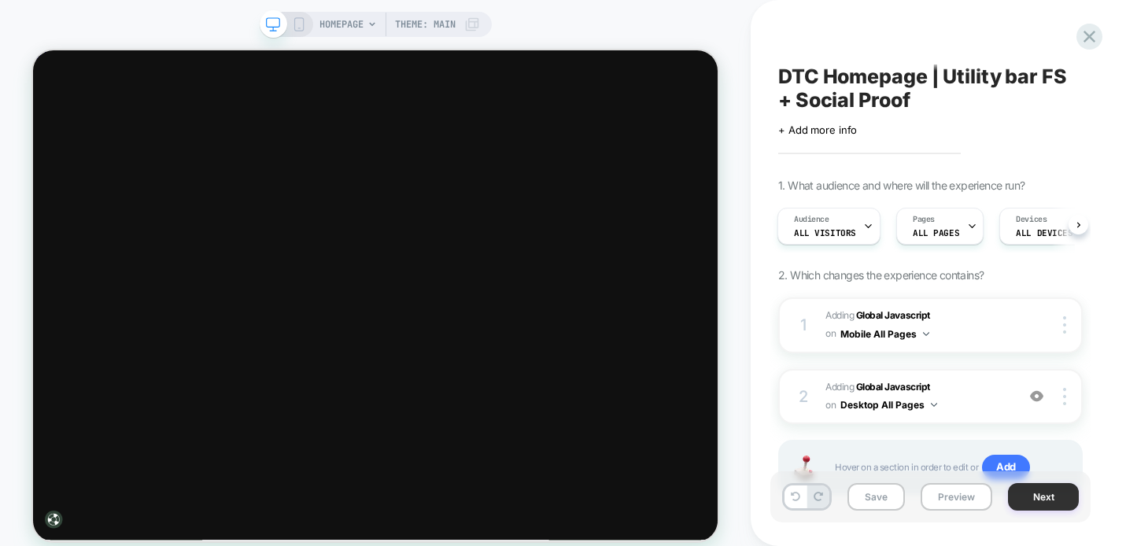
click at [1054, 492] on button "Next" at bounding box center [1043, 497] width 71 height 28
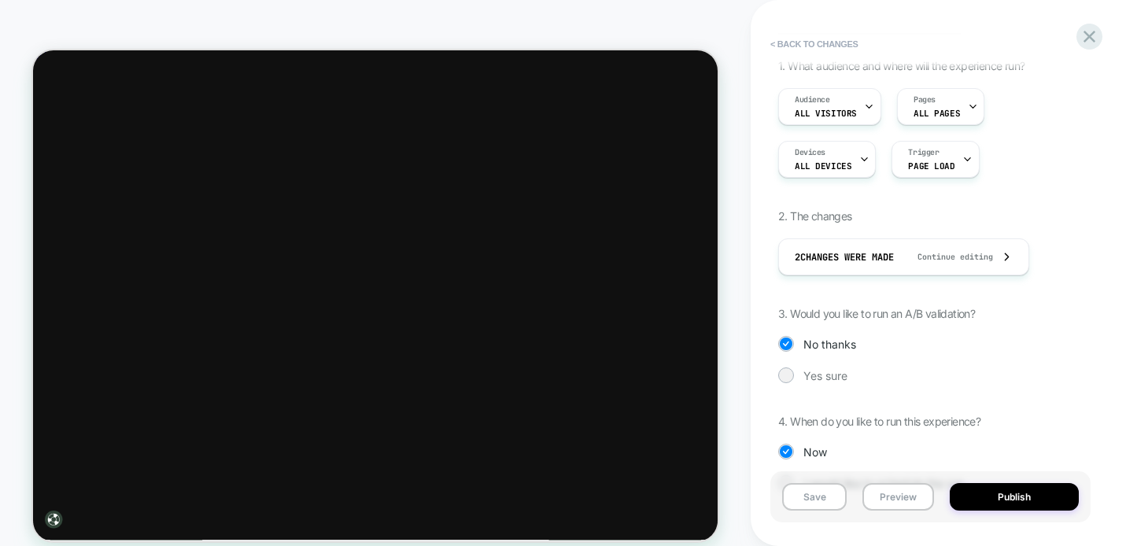
scroll to position [190, 0]
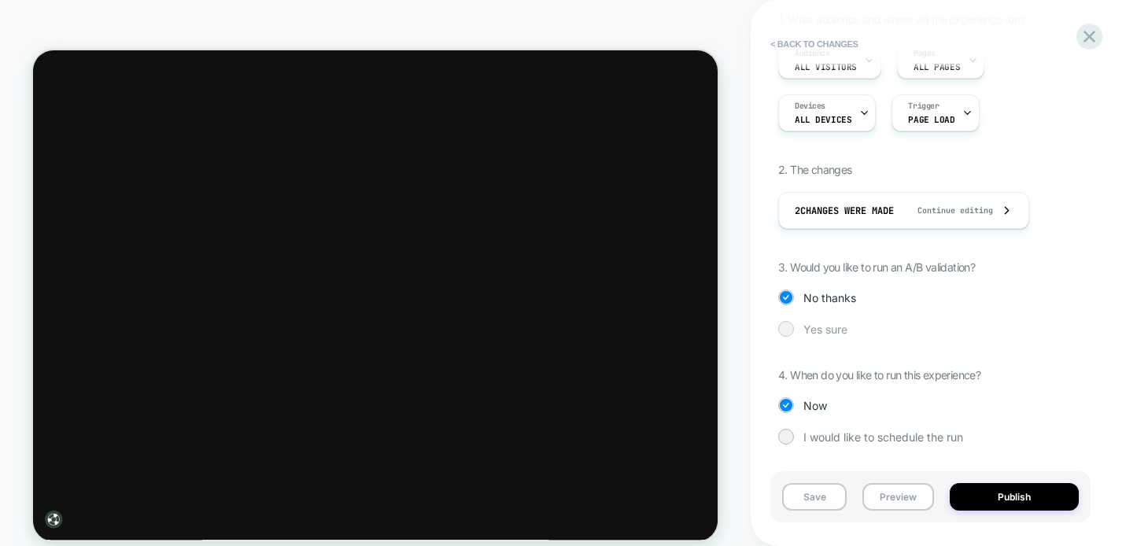
click at [790, 326] on div at bounding box center [786, 329] width 12 height 12
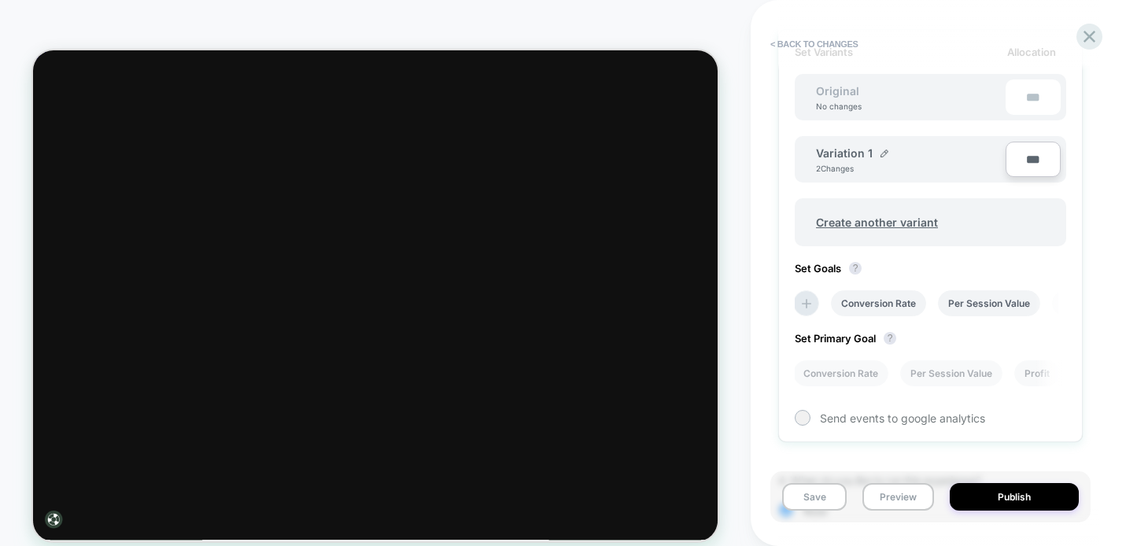
scroll to position [458, 0]
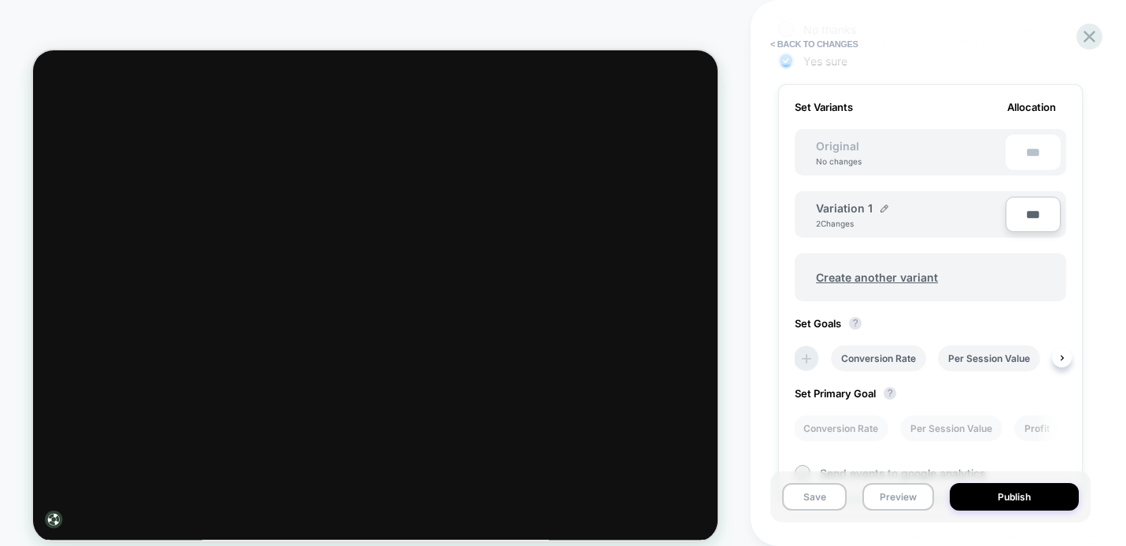
click at [807, 354] on icon at bounding box center [807, 359] width 16 height 16
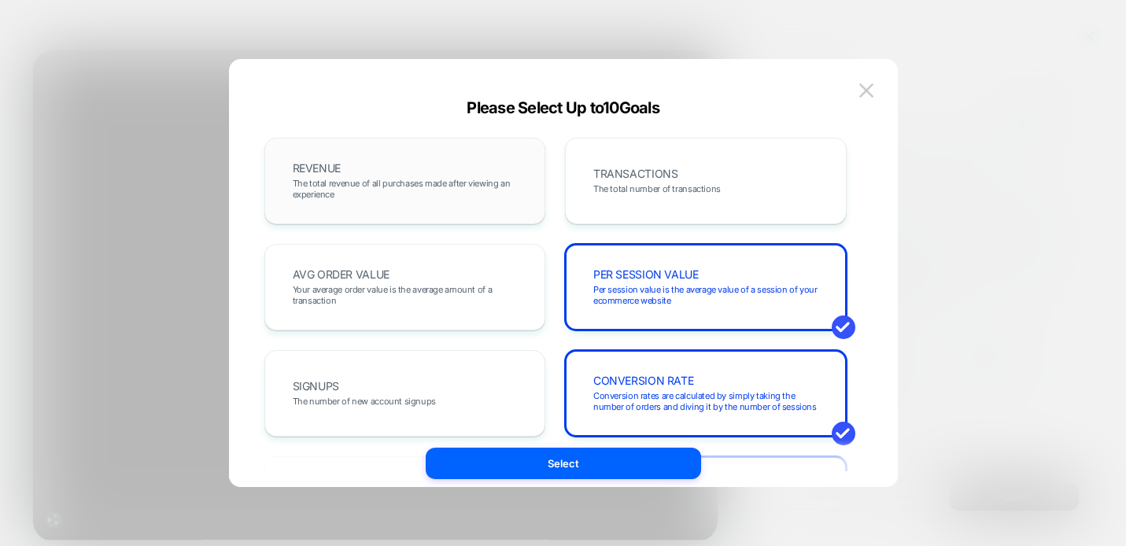
click at [441, 158] on div "REVENUE The total revenue of all purchases made after viewing an experience" at bounding box center [405, 181] width 249 height 54
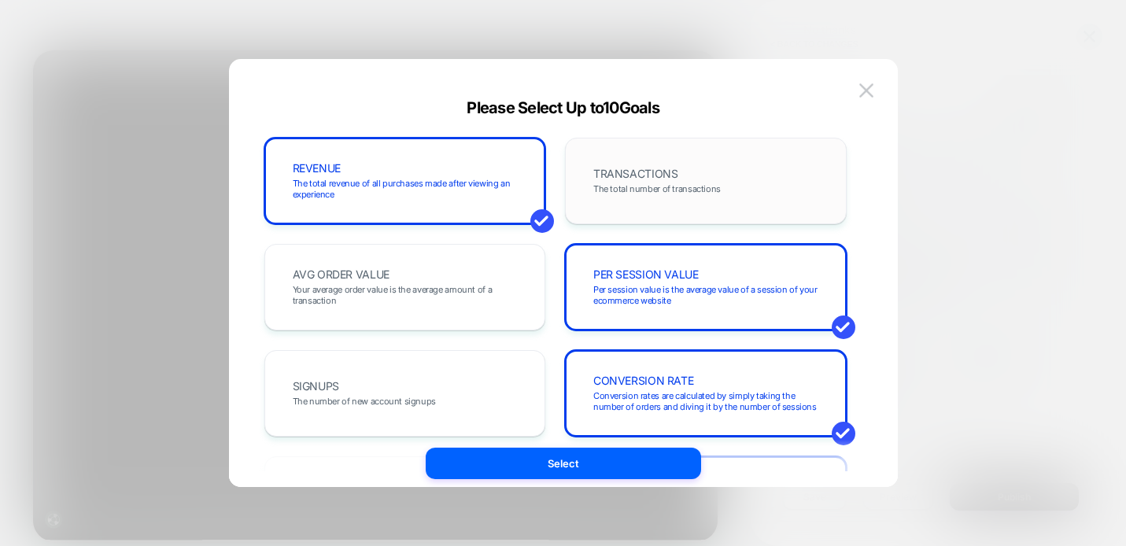
click at [631, 174] on span "TRANSACTIONS" at bounding box center [635, 173] width 84 height 11
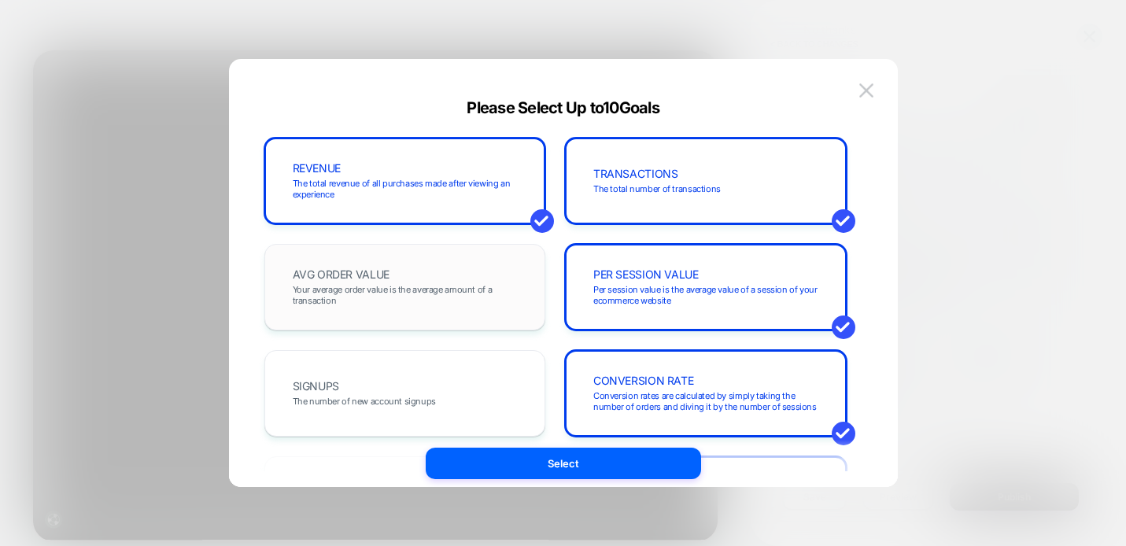
click at [460, 303] on span "Your average order value is the average amount of a transaction" at bounding box center [405, 295] width 225 height 22
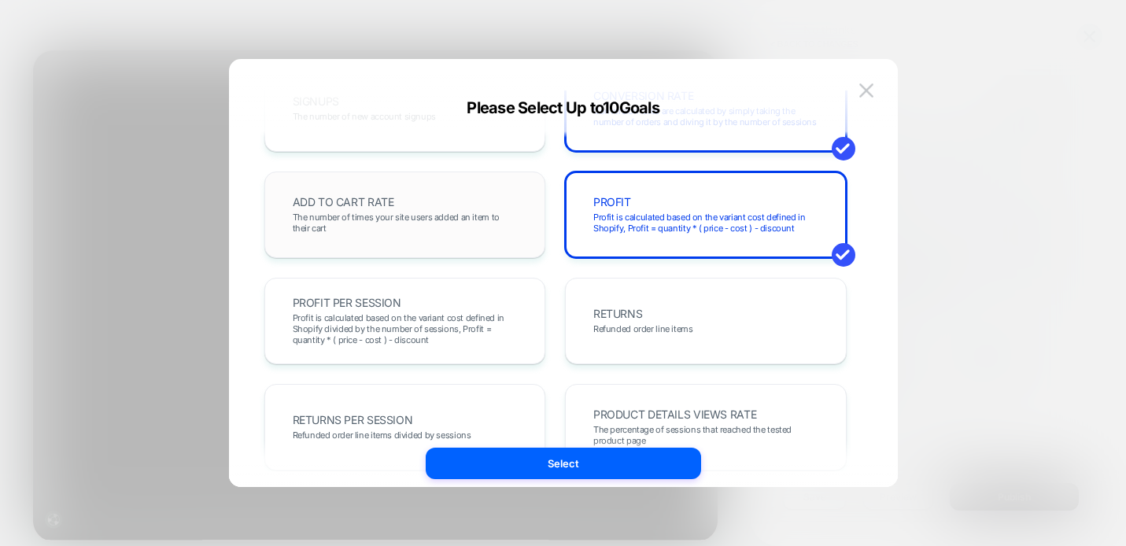
scroll to position [285, 0]
click at [426, 216] on span "The number of times your site users added an item to their cart" at bounding box center [405, 223] width 225 height 22
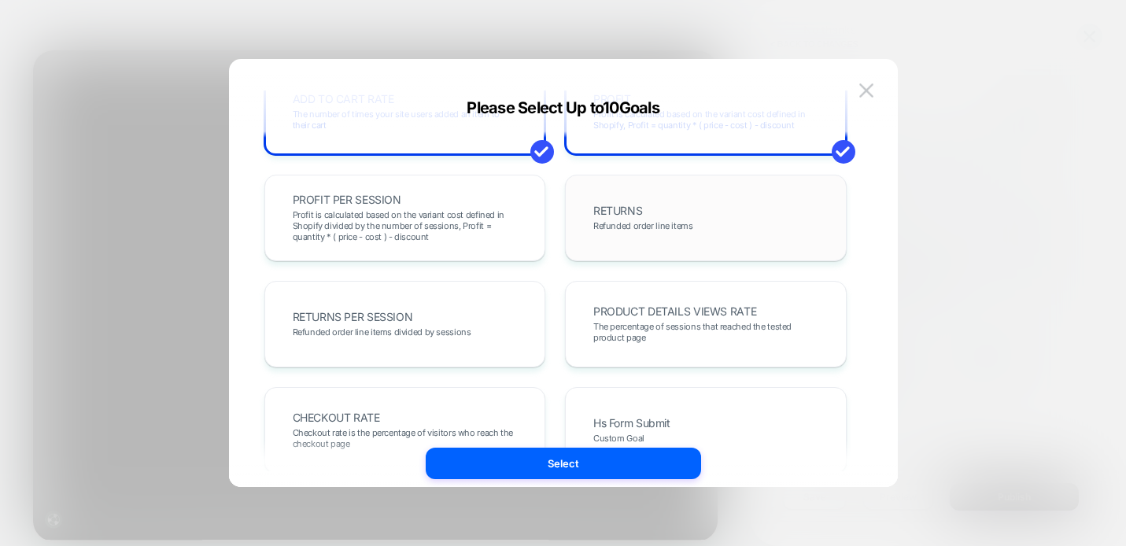
scroll to position [392, 0]
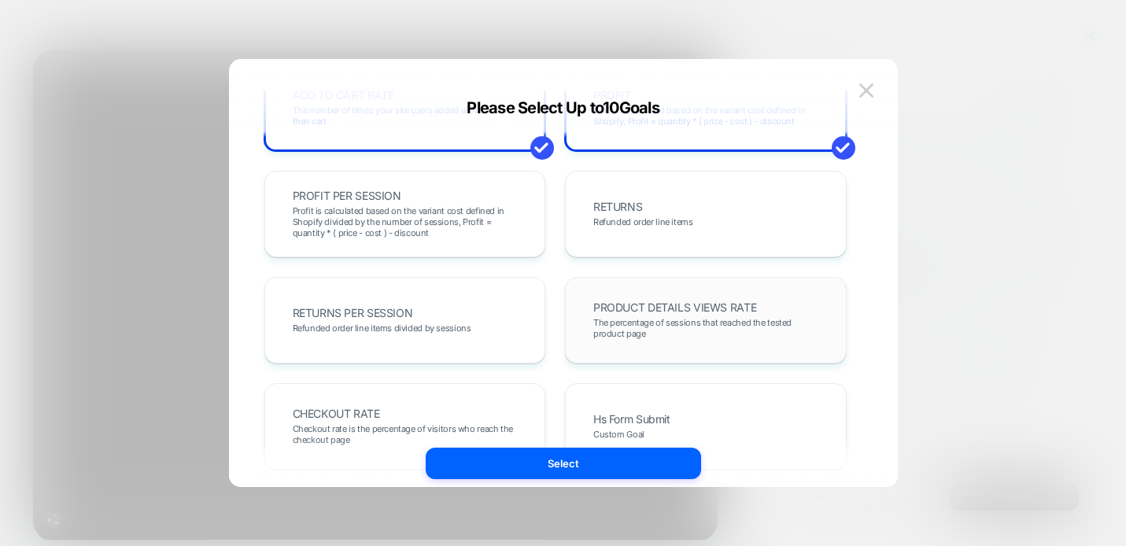
click at [612, 296] on div "PRODUCT DETAILS VIEWS RATE The percentage of sessions that reached the tested p…" at bounding box center [706, 321] width 249 height 54
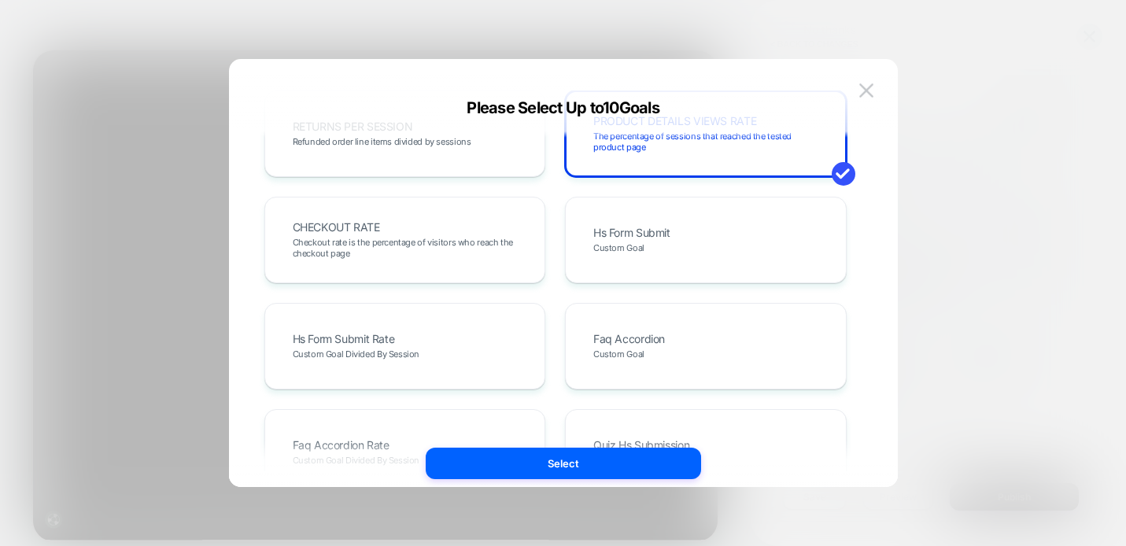
scroll to position [582, 0]
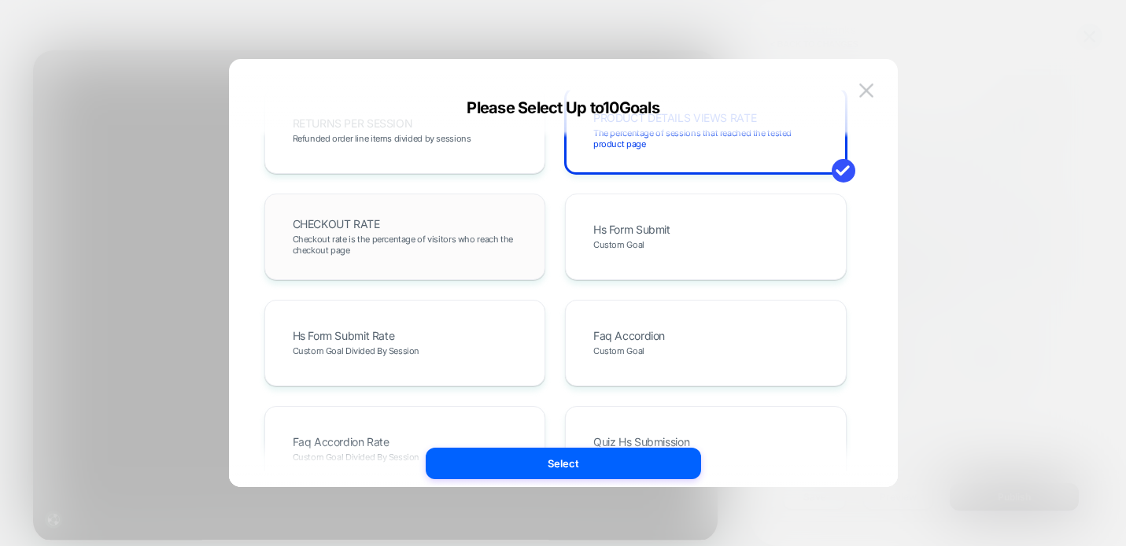
click at [485, 198] on div "CHECKOUT RATE Checkout rate is the percentage of visitors who reach the checkou…" at bounding box center [405, 237] width 282 height 87
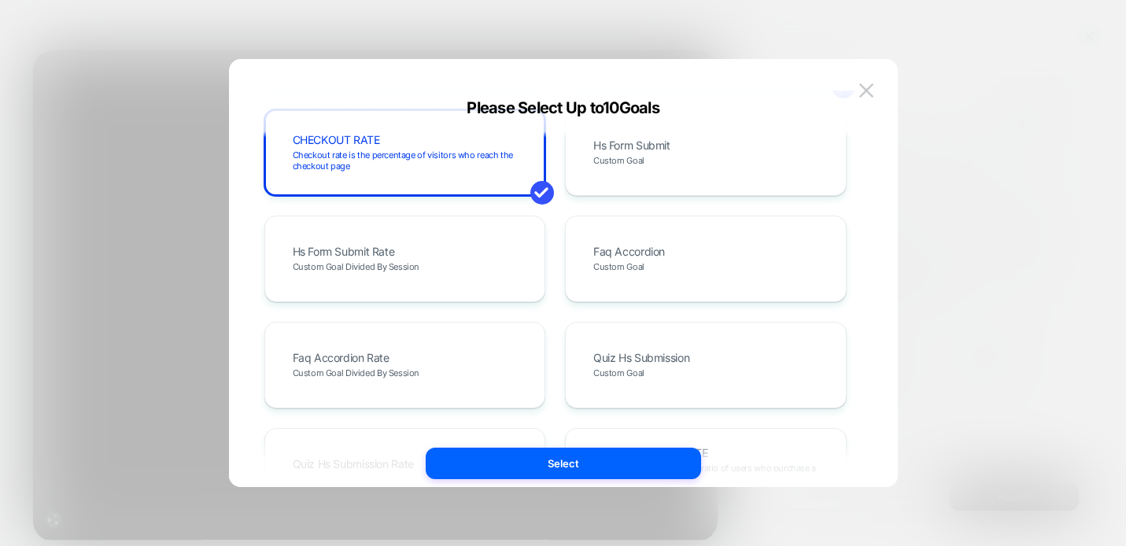
scroll to position [663, 0]
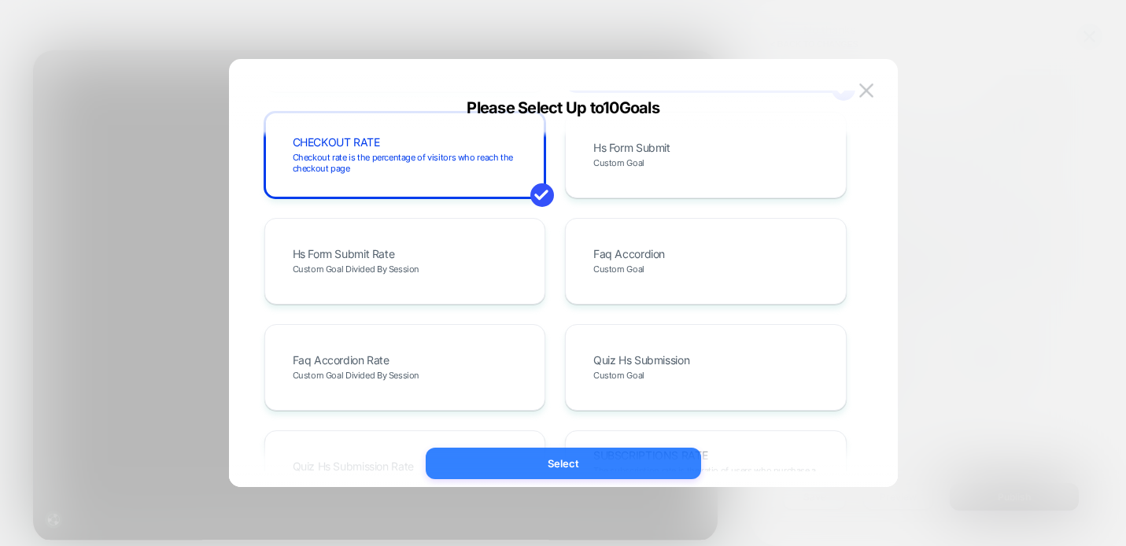
click at [538, 452] on button "Select" at bounding box center [563, 463] width 275 height 31
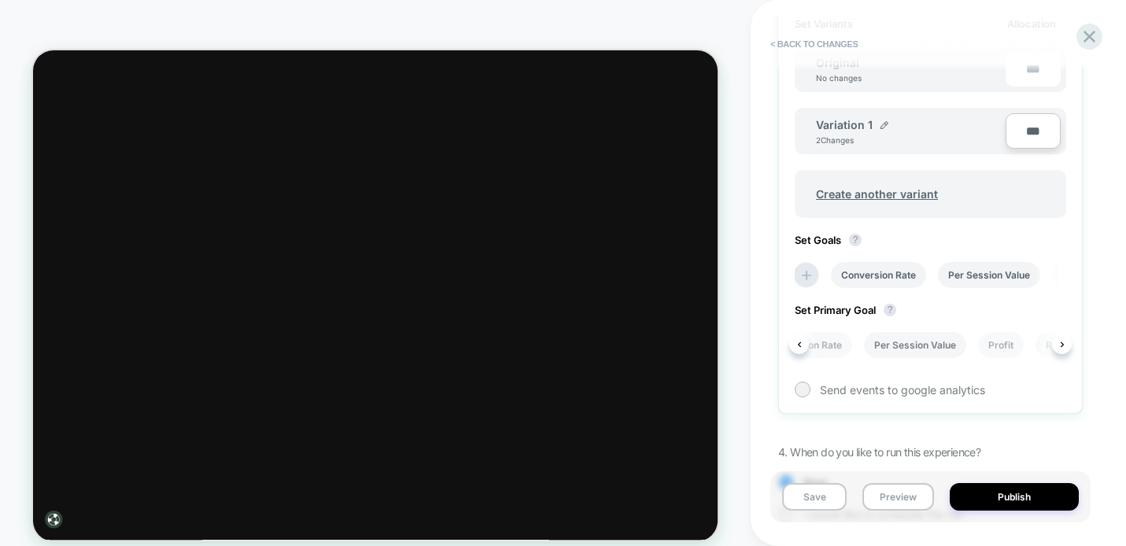
scroll to position [0, 42]
click at [921, 346] on li "Per Session Value" at bounding box center [910, 345] width 102 height 26
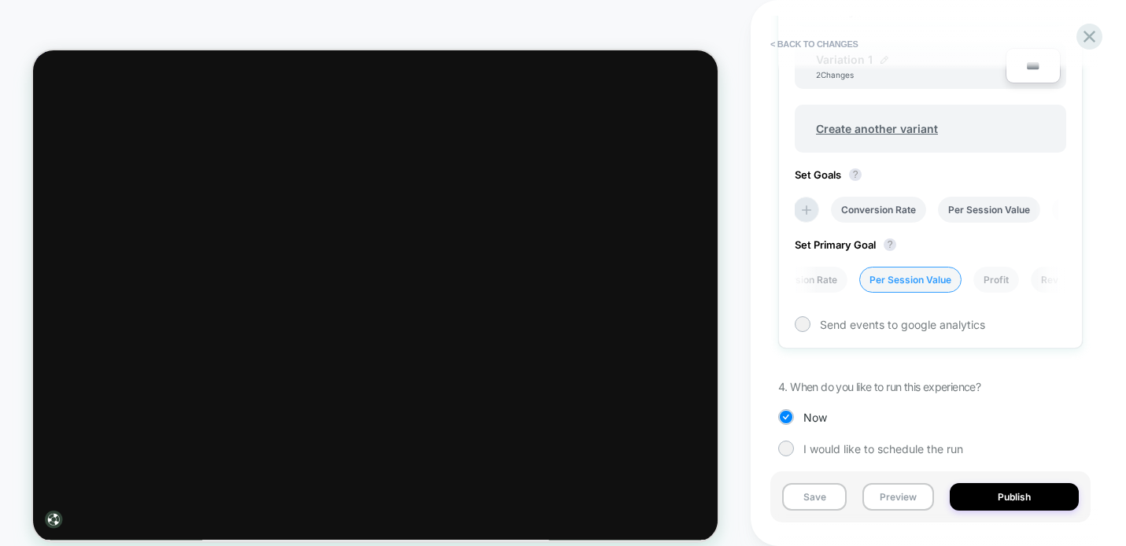
scroll to position [619, 0]
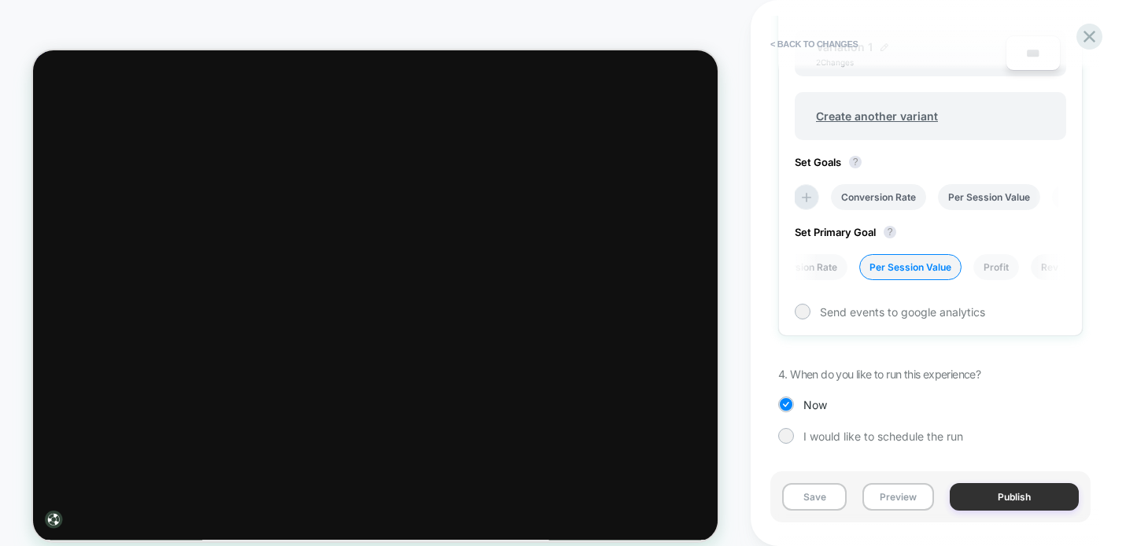
click at [989, 503] on button "Publish" at bounding box center [1014, 497] width 129 height 28
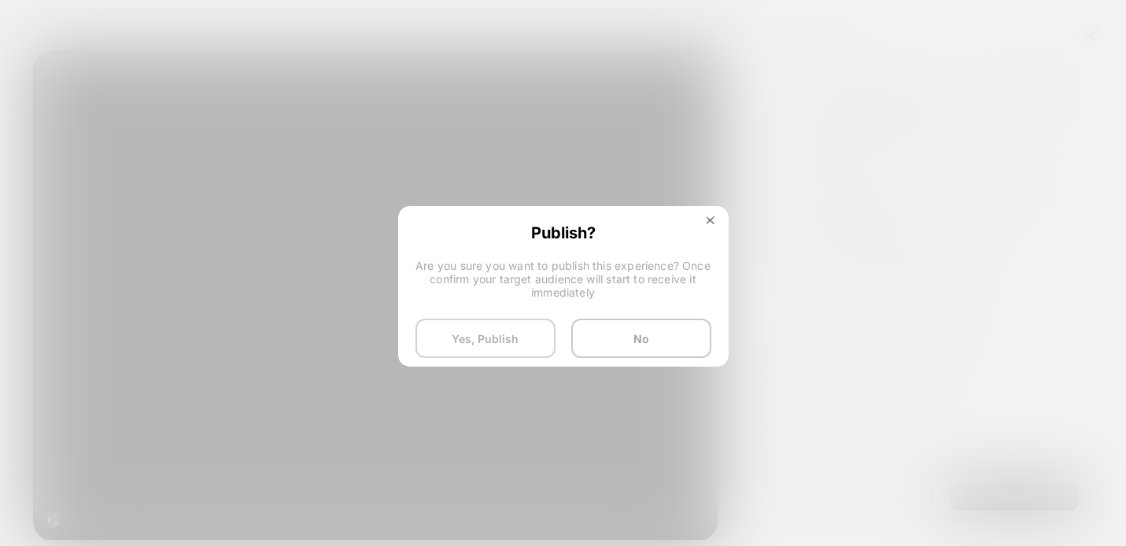
click at [495, 349] on button "Yes, Publish" at bounding box center [485, 338] width 140 height 39
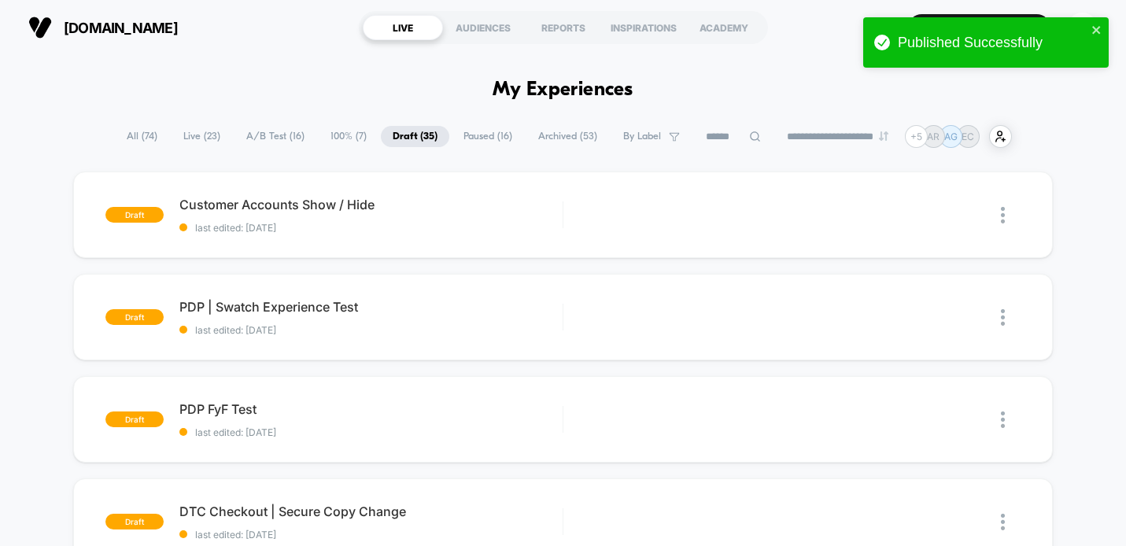
click at [285, 129] on span "A/B Test ( 16 )" at bounding box center [275, 136] width 82 height 21
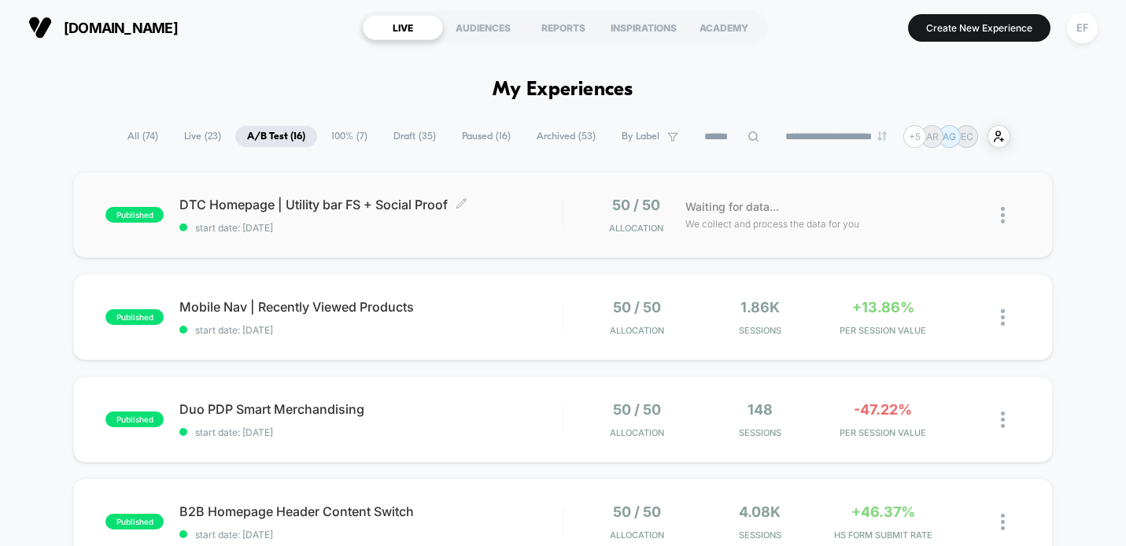
click at [518, 226] on span "start date: [DATE]" at bounding box center [370, 228] width 383 height 12
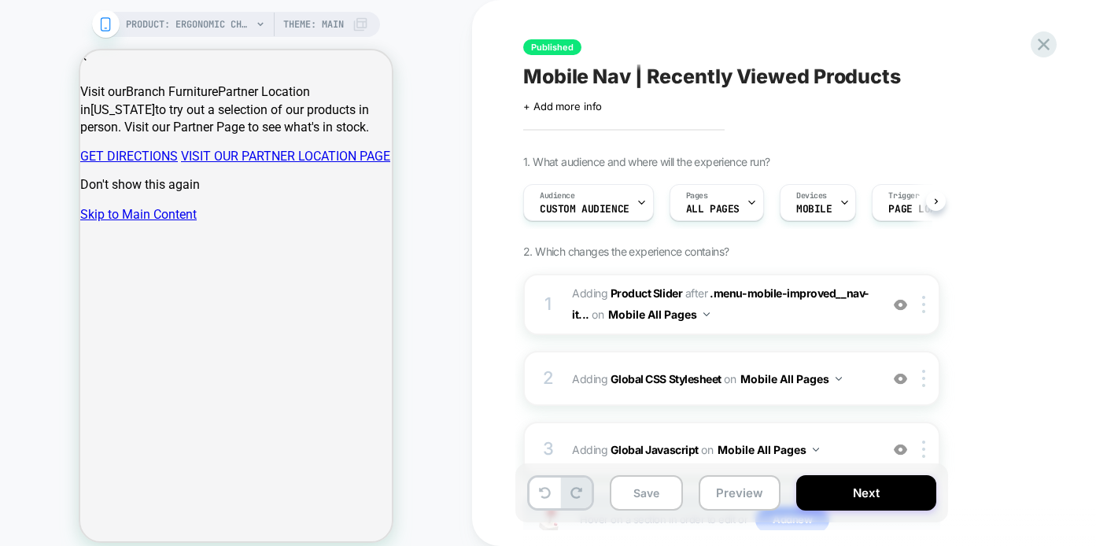
scroll to position [0, 1]
